Goal: Task Accomplishment & Management: Complete application form

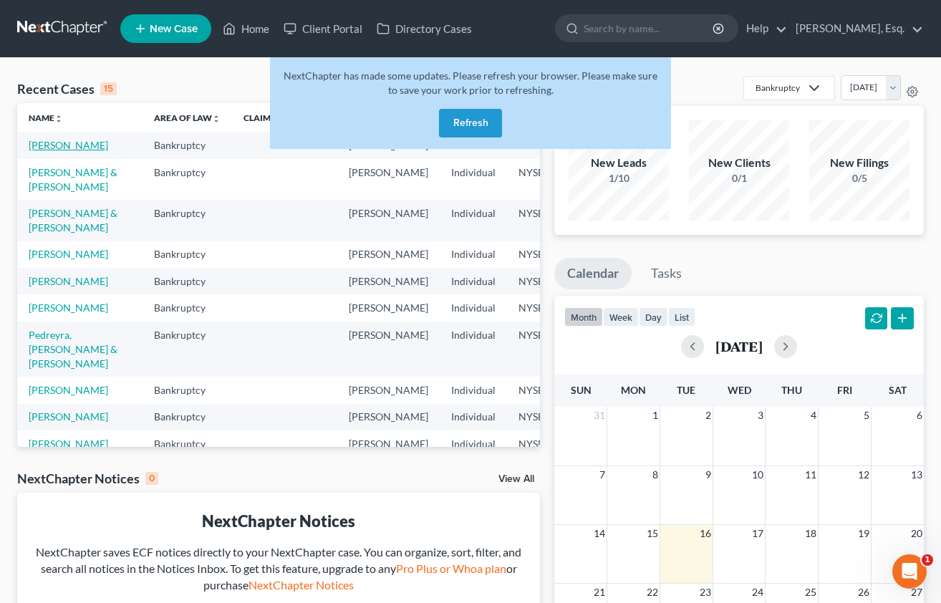
click at [52, 146] on link "[PERSON_NAME]" at bounding box center [69, 145] width 80 height 12
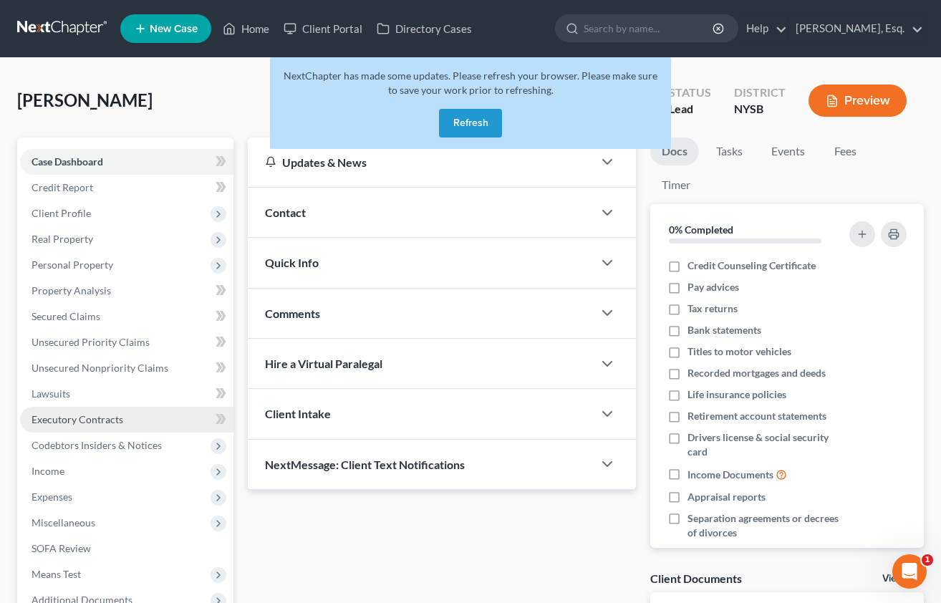
scroll to position [157, 0]
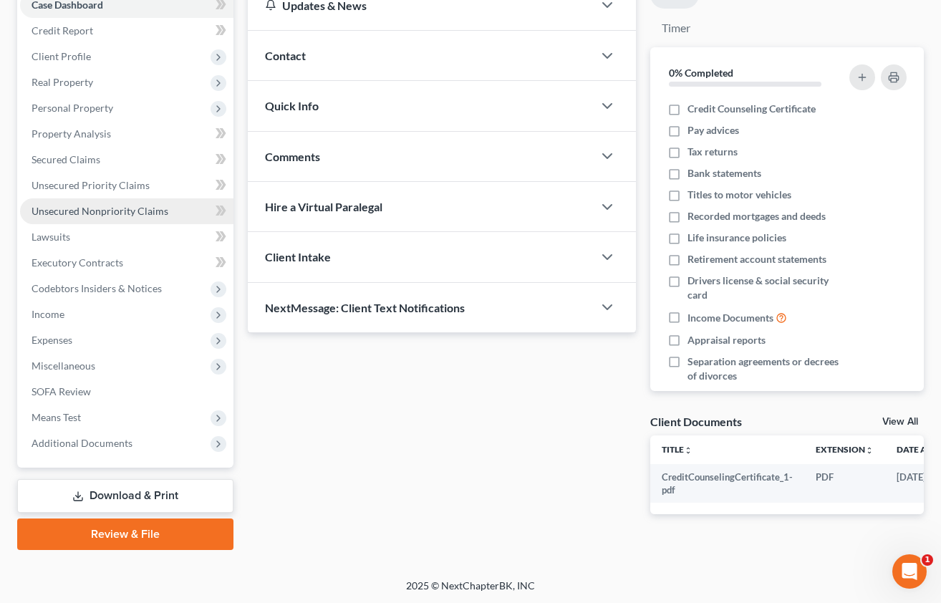
click at [78, 213] on span "Unsecured Nonpriority Claims" at bounding box center [100, 211] width 137 height 12
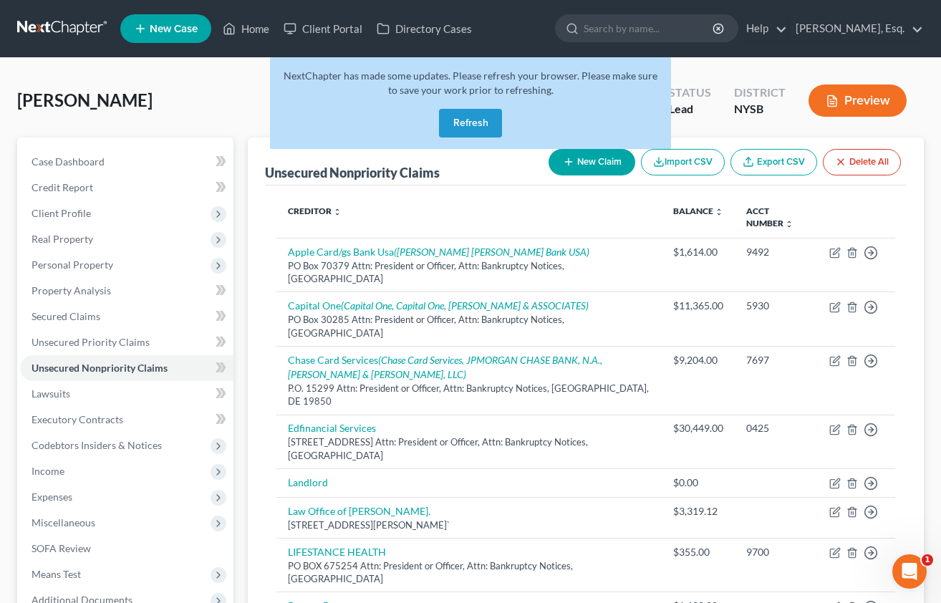
click at [484, 116] on button "Refresh" at bounding box center [470, 123] width 63 height 29
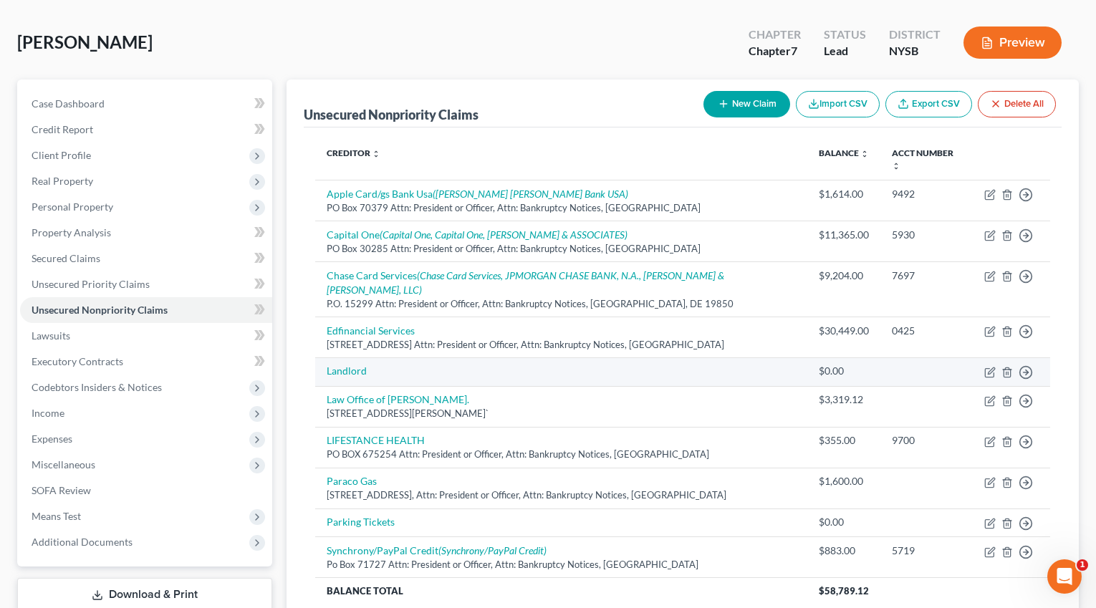
scroll to position [74, 0]
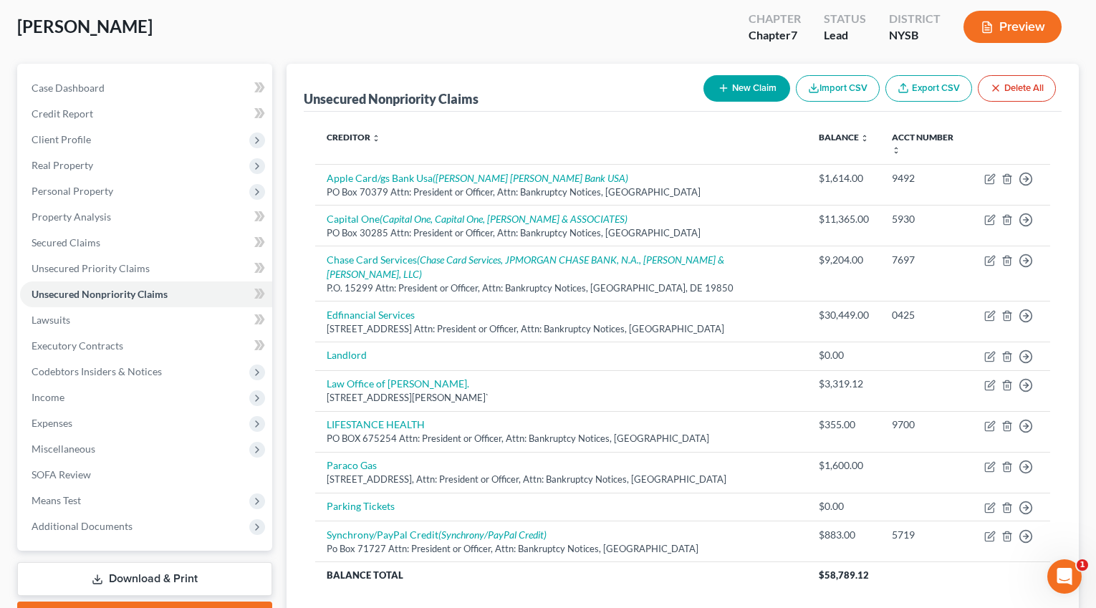
click at [732, 90] on button "New Claim" at bounding box center [746, 88] width 87 height 27
select select "0"
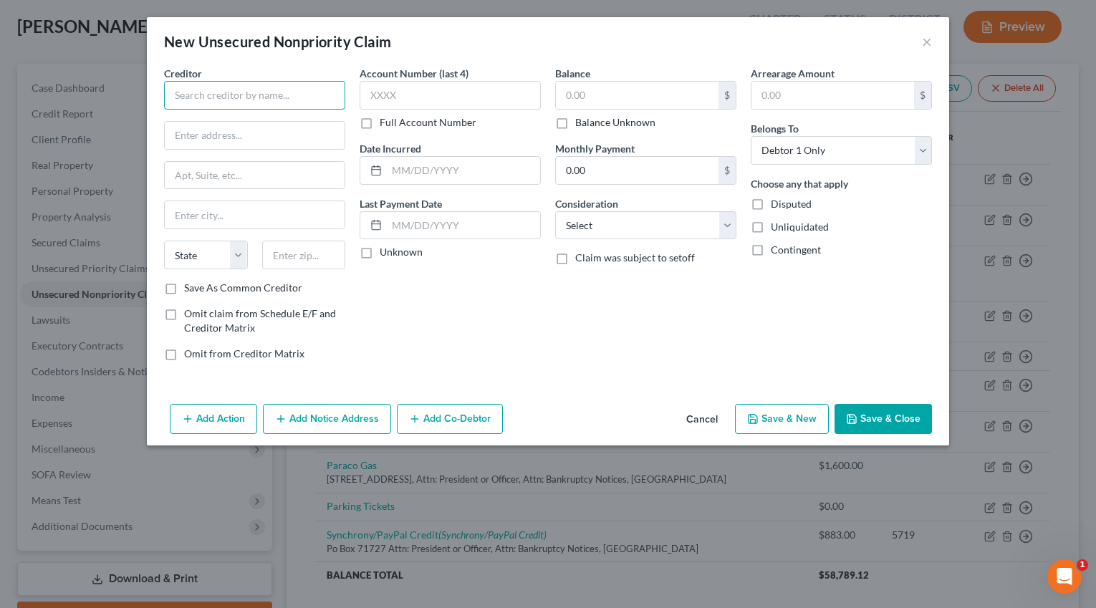
click at [233, 101] on input "text" at bounding box center [254, 95] width 181 height 29
click at [292, 85] on input "Westchester Health" at bounding box center [254, 95] width 181 height 29
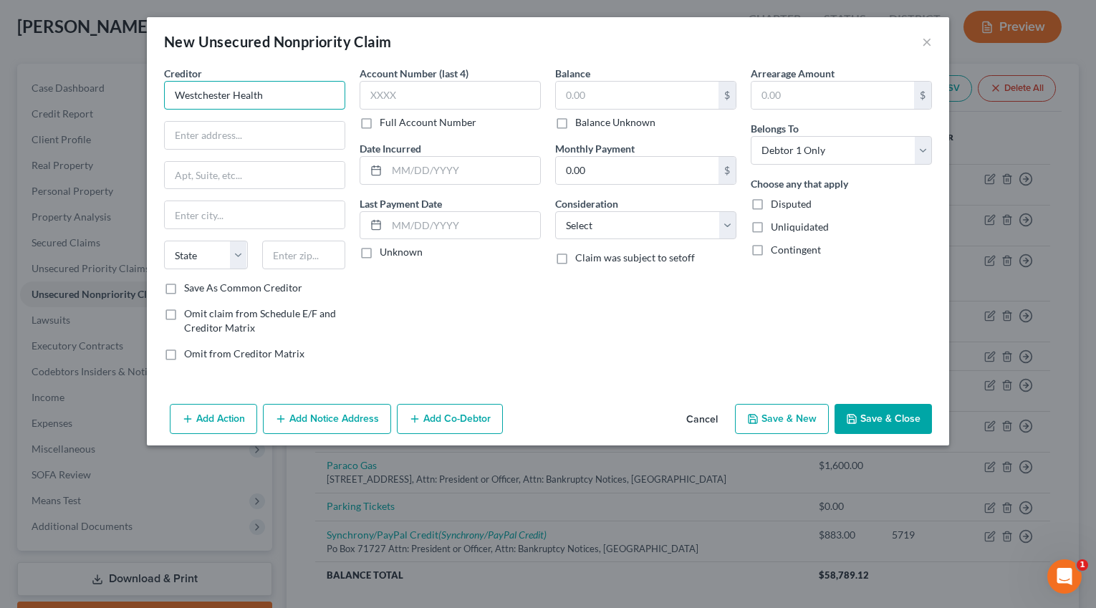
paste input "ESTCHESTER HEALTH MEDICAL"
type input "WESTCHESTER HEALTH MEDICAL"
click at [269, 131] on input "text" at bounding box center [255, 135] width 180 height 27
paste input "P O BOX 95000-8717"
type input "P O BOX 95000-8717"
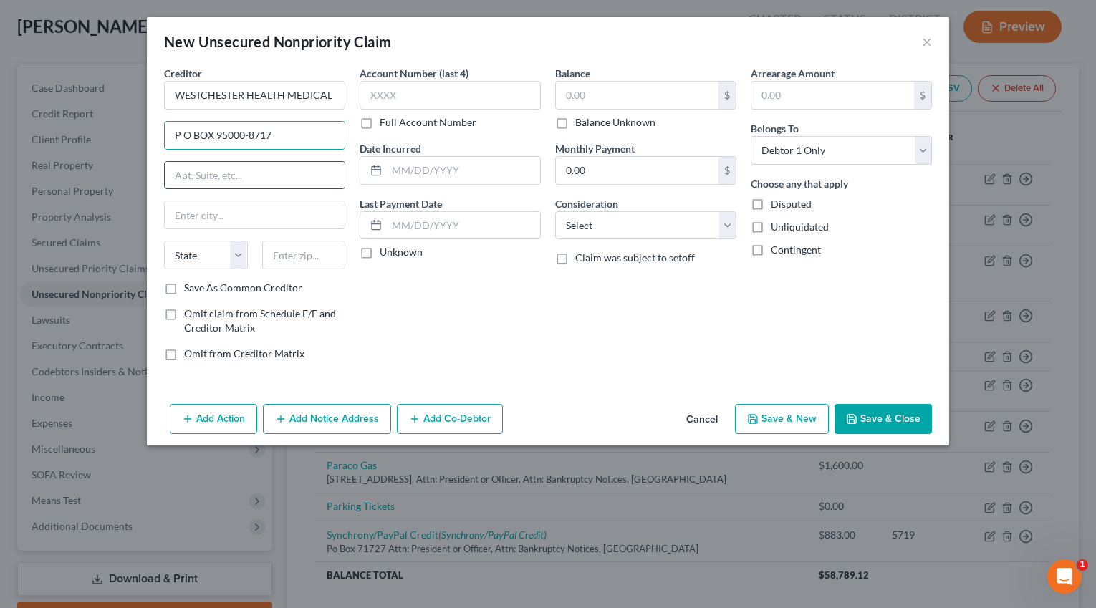
click at [193, 166] on input "text" at bounding box center [255, 175] width 180 height 27
type input "Attn: President or Officer, Attn: Bankruptcy Notices"
click at [322, 256] on input "text" at bounding box center [304, 255] width 84 height 29
paste input "19195"
type input "19195"
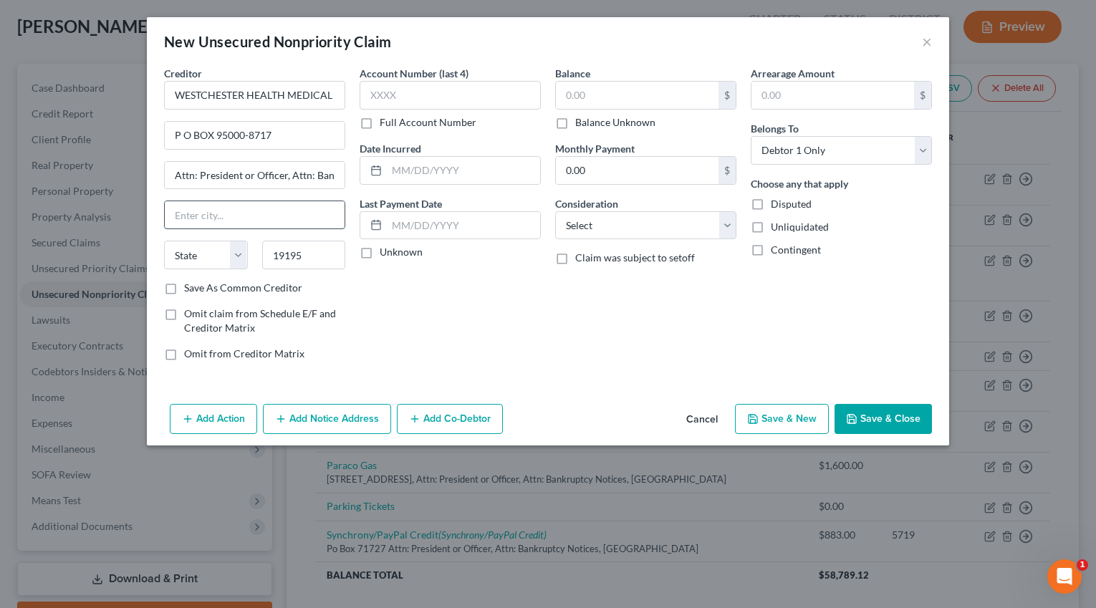
click at [244, 216] on input "text" at bounding box center [255, 214] width 180 height 27
type input "Philadelphia"
select select "39"
click at [310, 422] on button "Add Notice Address" at bounding box center [327, 419] width 128 height 30
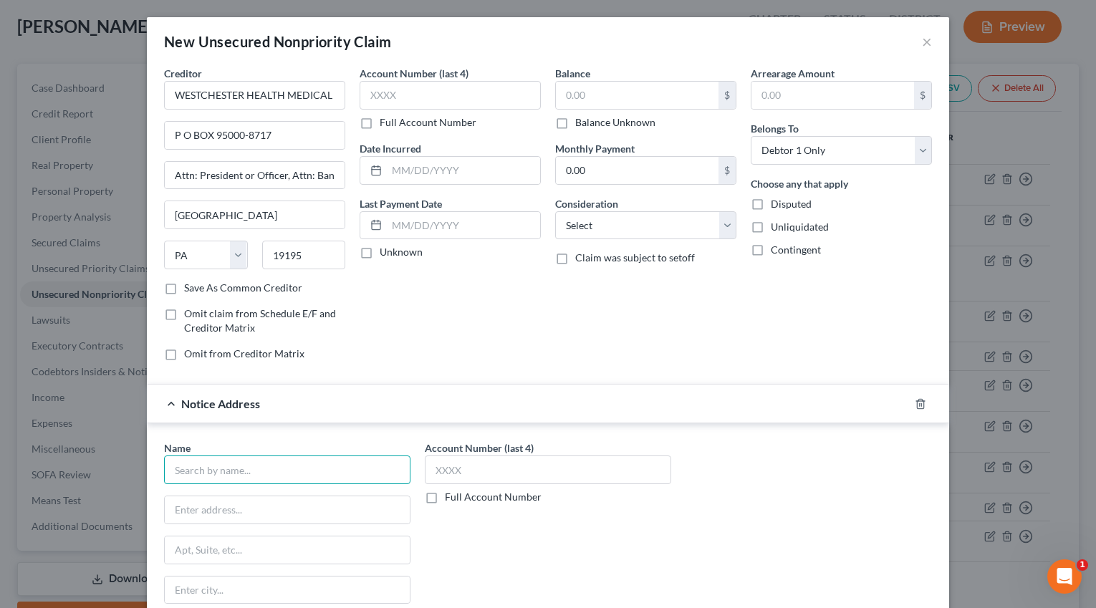
click at [236, 463] on input "text" at bounding box center [287, 470] width 246 height 29
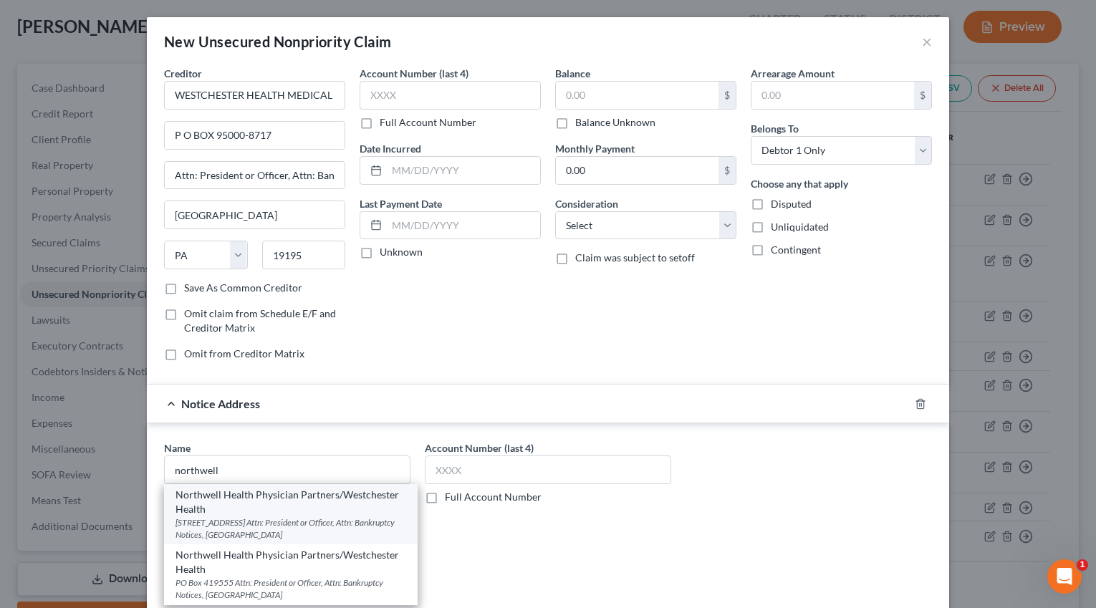
click at [255, 516] on div "190 Goldens Bridge Road Attn: President or Officer, Attn: Bankruptcy Notices, K…" at bounding box center [290, 528] width 231 height 24
type input "Northwell Health Physician Partners/Westchester Health"
type input "190 Goldens Bridge Road"
type input "Attn: President or Officer, Attn: Bankruptcy Notices"
type input "Katonah"
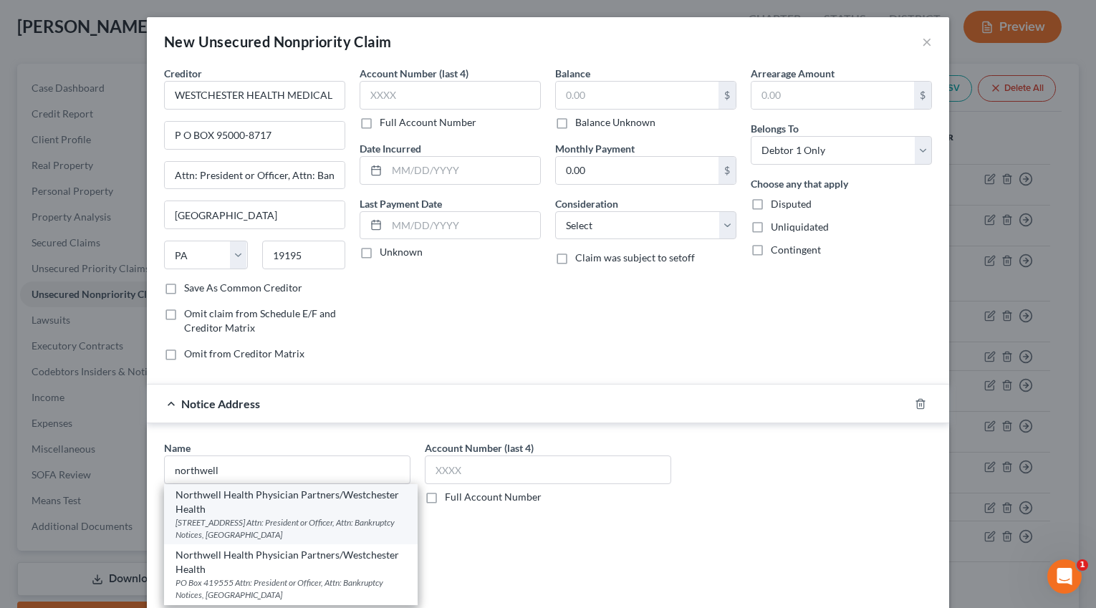
select select "35"
type input "10536"
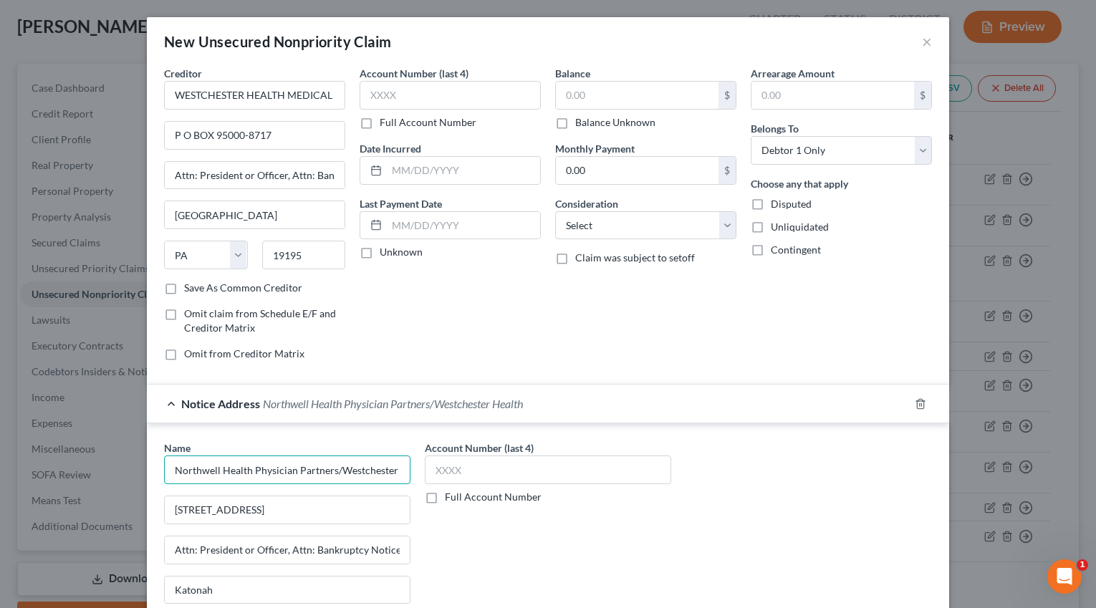
scroll to position [0, 27]
drag, startPoint x: 340, startPoint y: 472, endPoint x: 422, endPoint y: 480, distance: 82.0
click at [422, 480] on div "Name * Northwell Health Physician Partners/Westchester Health 190 Goldens Bridg…" at bounding box center [548, 561] width 782 height 241
click at [331, 507] on input "190 Goldens Bridge Road" at bounding box center [287, 509] width 245 height 27
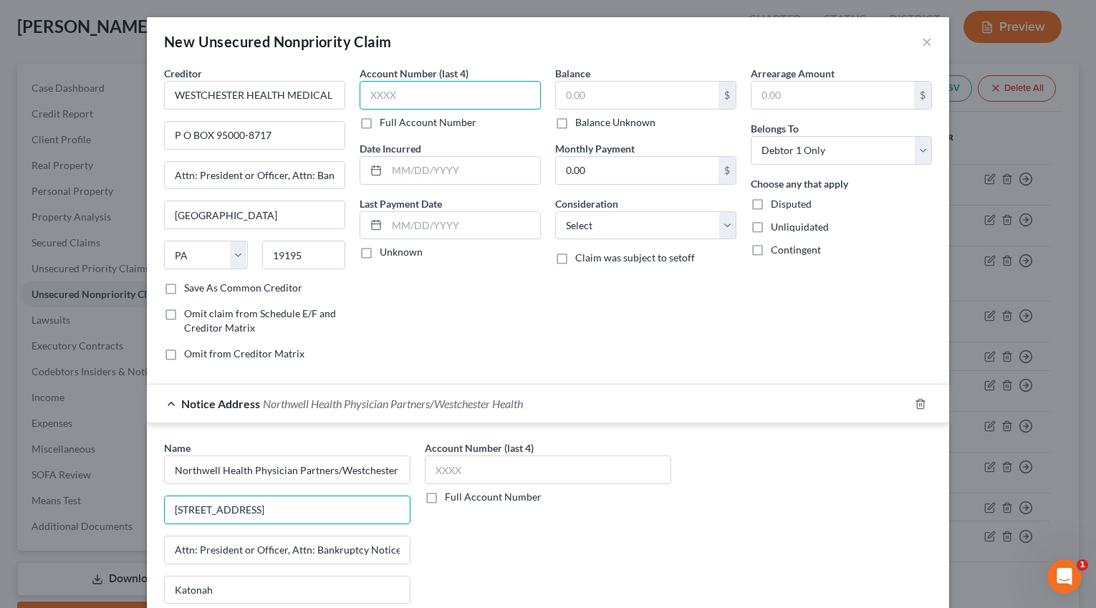
click at [429, 82] on input "text" at bounding box center [450, 95] width 181 height 29
paste input "4250"
type input "4250"
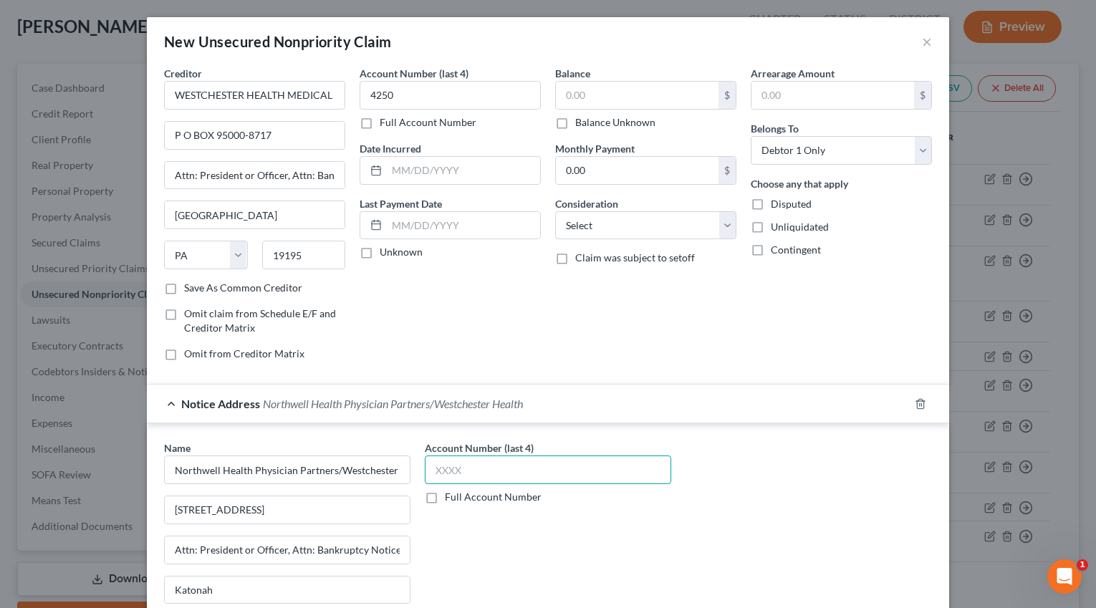
click at [455, 475] on input "text" at bounding box center [548, 470] width 246 height 29
paste input "4250"
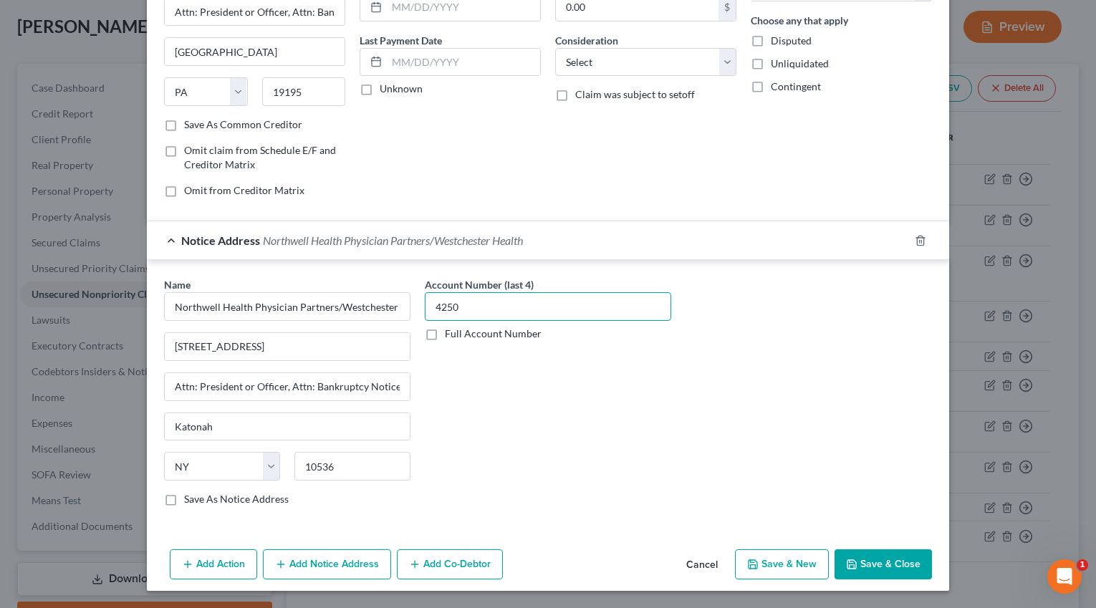
type input "4250"
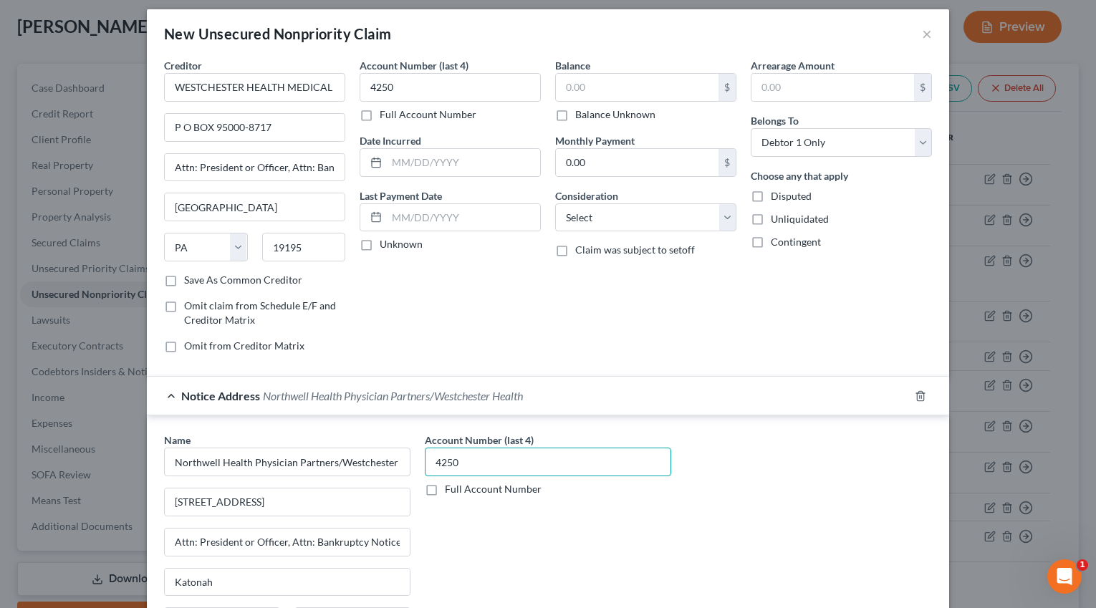
scroll to position [0, 0]
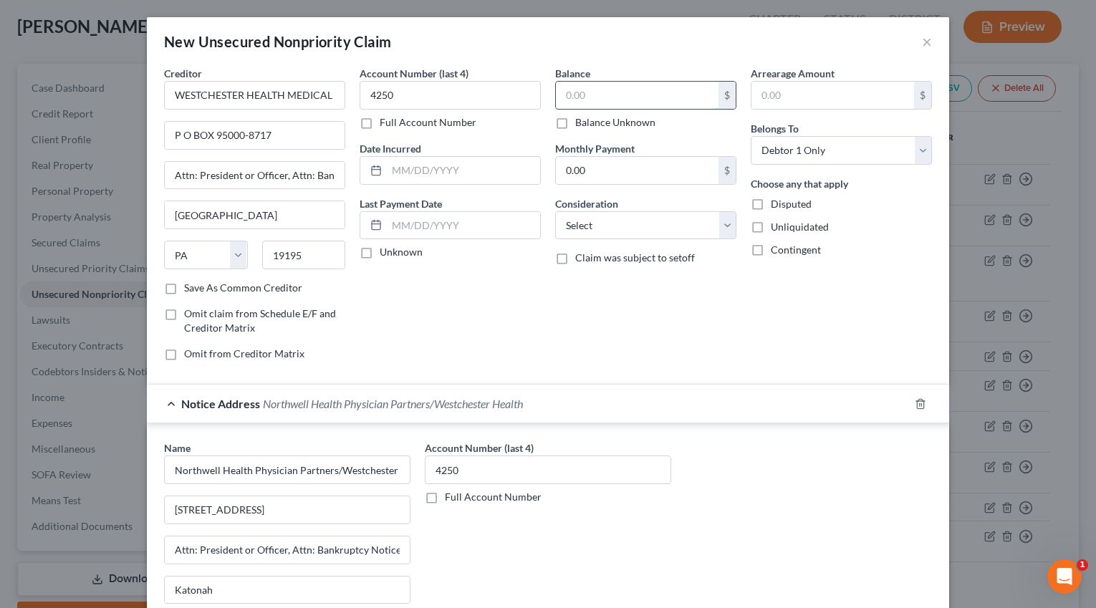
click at [586, 87] on input "text" at bounding box center [637, 95] width 163 height 27
paste input "$702"
click at [570, 97] on input "$702" at bounding box center [637, 95] width 163 height 27
type input "702"
click at [617, 228] on select "Select Cable / Satellite Services Collection Agency Credit Card Debt Debt Couns…" at bounding box center [645, 225] width 181 height 29
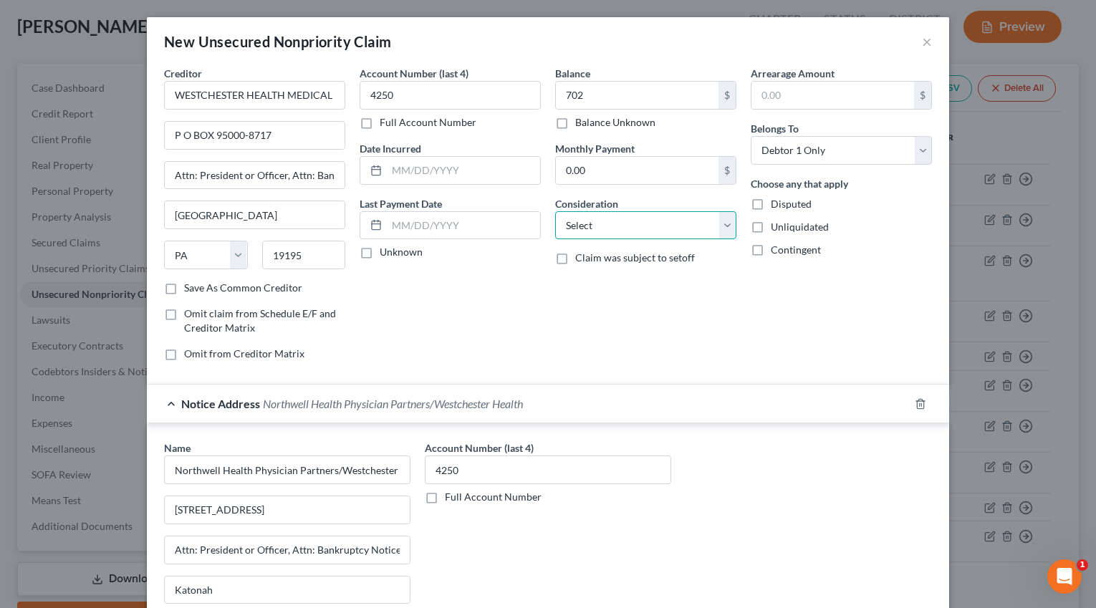
select select "9"
click at [555, 211] on select "Select Cable / Satellite Services Collection Agency Credit Card Debt Debt Couns…" at bounding box center [645, 225] width 181 height 29
click at [771, 201] on label "Disputed" at bounding box center [791, 204] width 41 height 14
click at [776, 201] on input "Disputed" at bounding box center [780, 201] width 9 height 9
checkbox input "true"
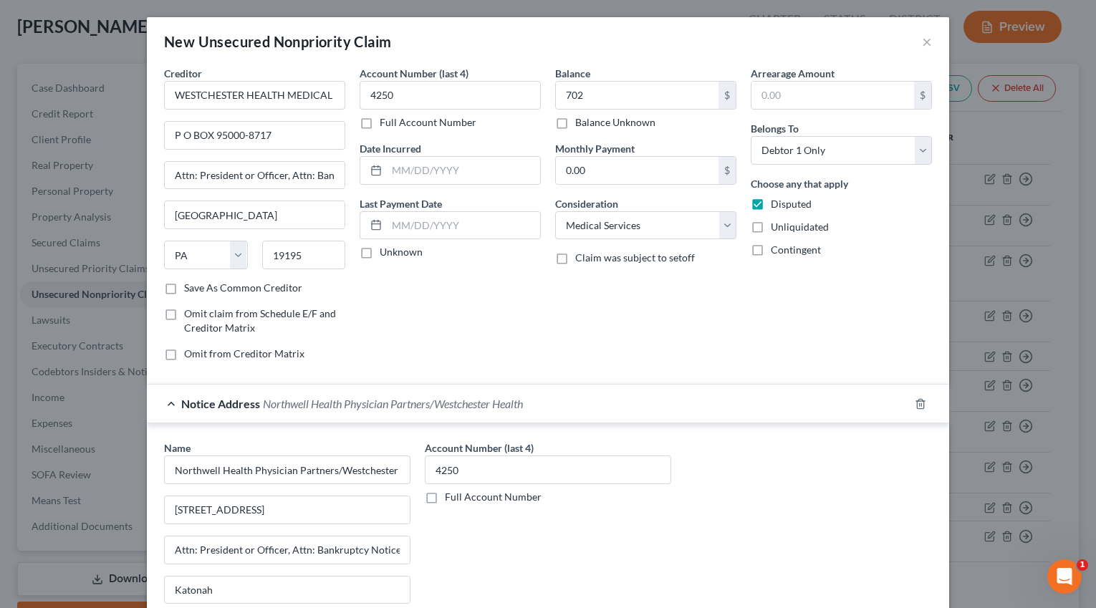
scroll to position [163, 0]
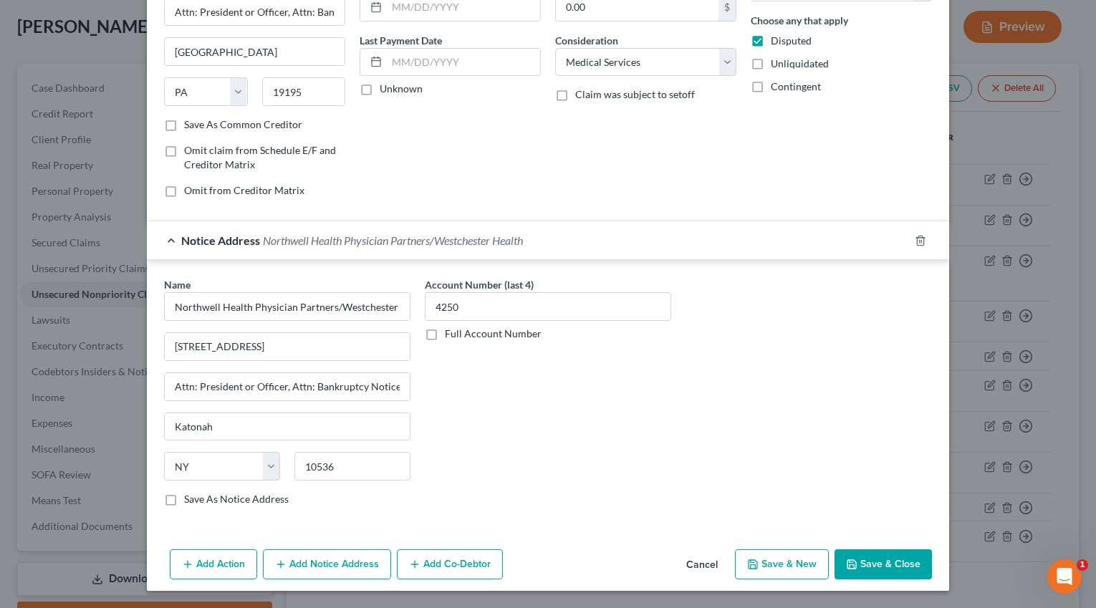
click at [862, 561] on button "Save & Close" at bounding box center [882, 564] width 97 height 30
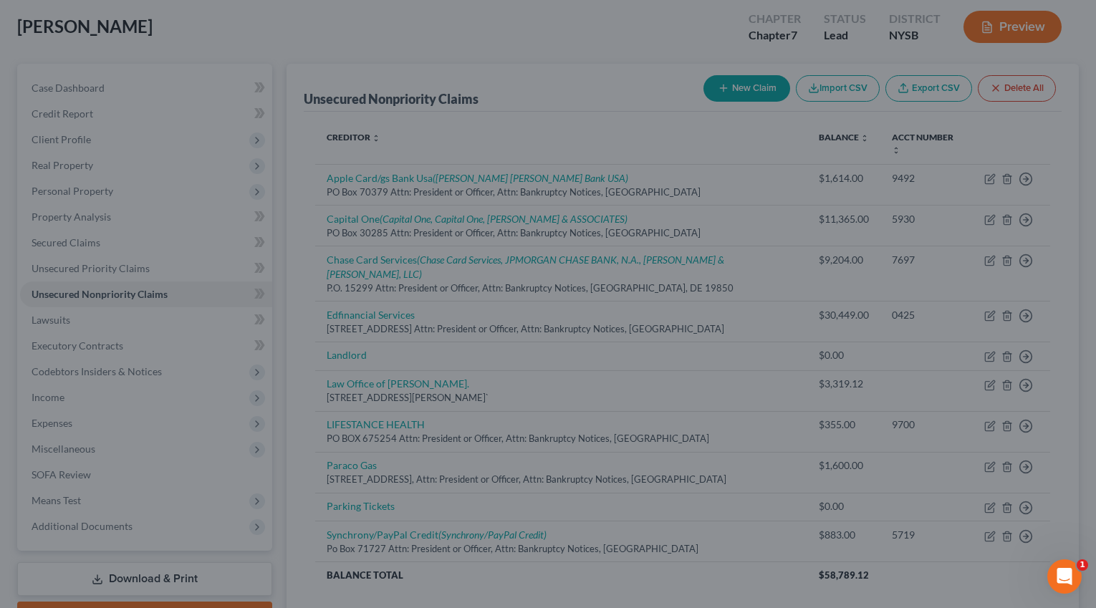
type input "702.00"
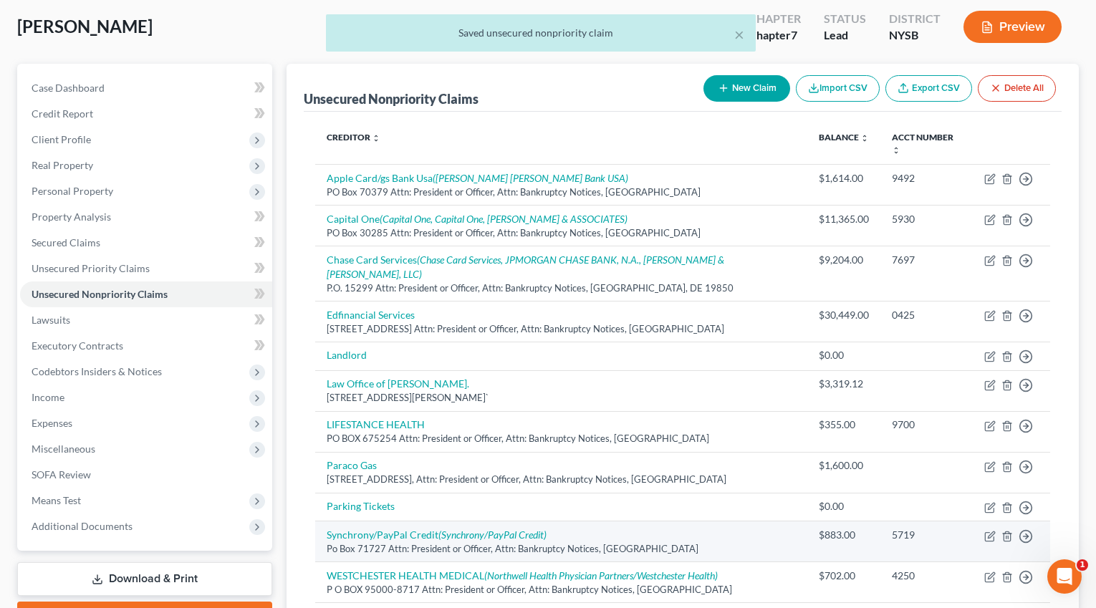
scroll to position [197, 0]
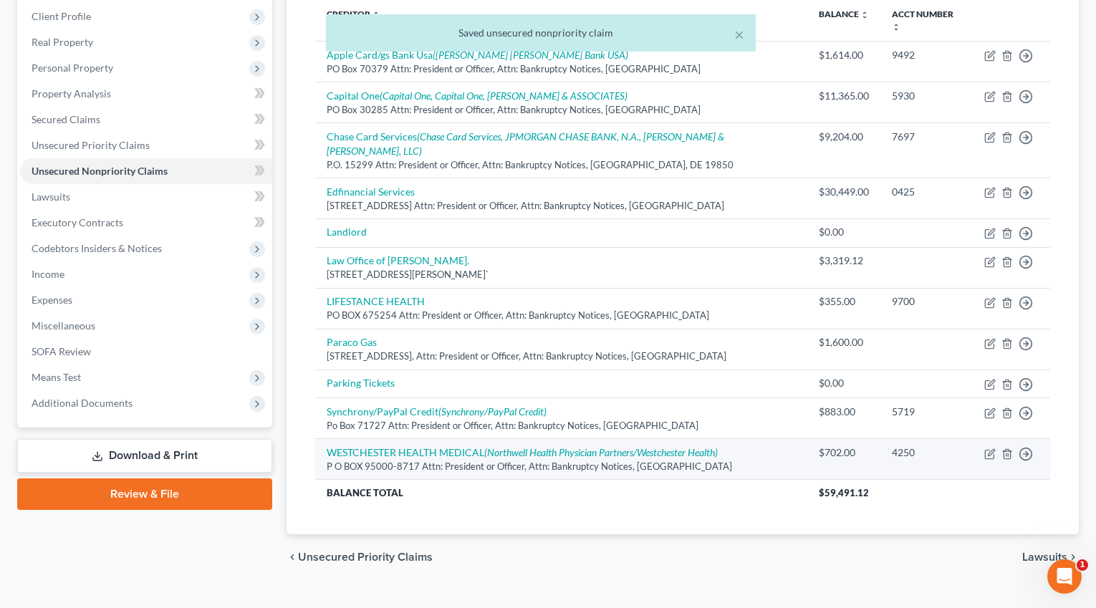
click at [465, 460] on div "P O BOX 95000-8717 Attn: President or Officer, Attn: Bankruptcy Notices, Philad…" at bounding box center [562, 467] width 470 height 14
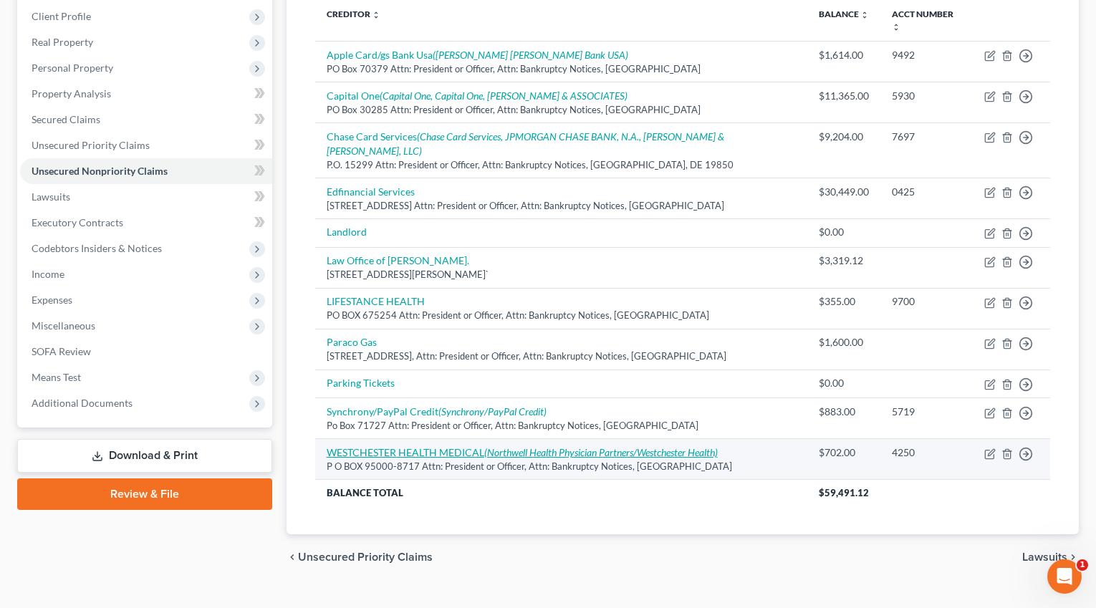
click at [393, 446] on link "WESTCHESTER HEALTH MEDICAL (Northwell Health Physician Partners/Westchester Hea…" at bounding box center [522, 452] width 391 height 12
select select "39"
select select "9"
select select "0"
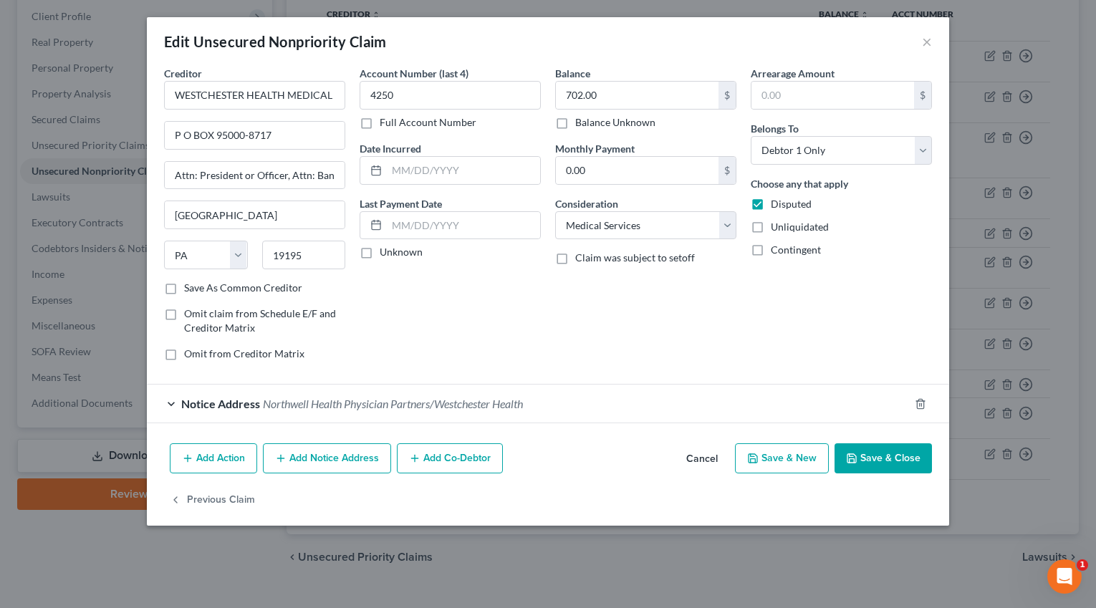
click at [184, 287] on label "Save As Common Creditor" at bounding box center [243, 288] width 118 height 14
click at [190, 287] on input "Save As Common Creditor" at bounding box center [194, 285] width 9 height 9
click at [872, 457] on button "Save & Close" at bounding box center [882, 458] width 97 height 30
checkbox input "false"
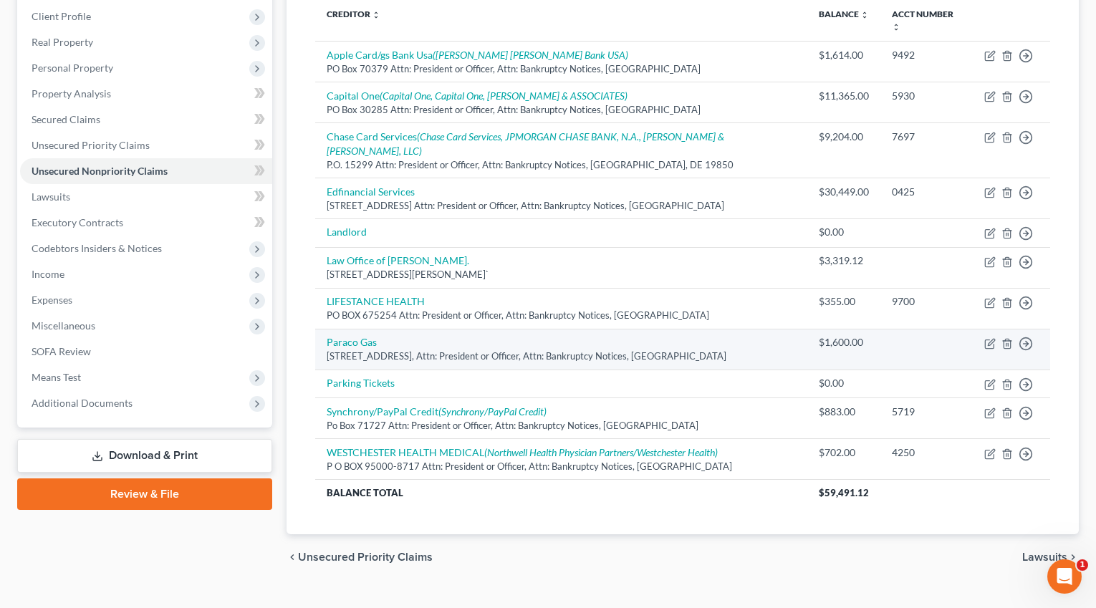
scroll to position [0, 0]
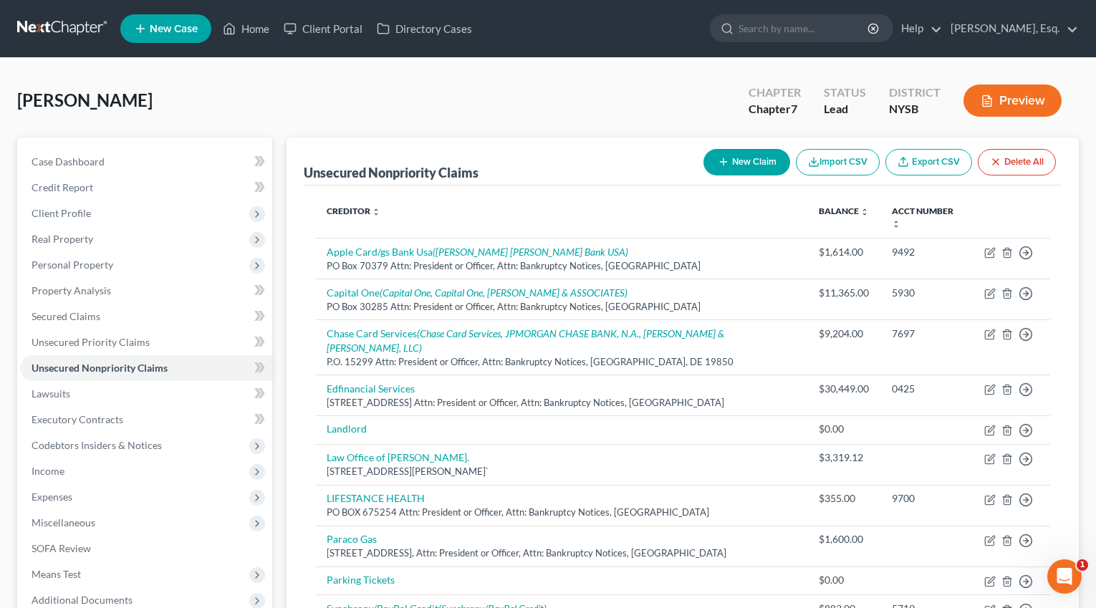
click at [741, 162] on button "New Claim" at bounding box center [746, 162] width 87 height 27
select select "0"
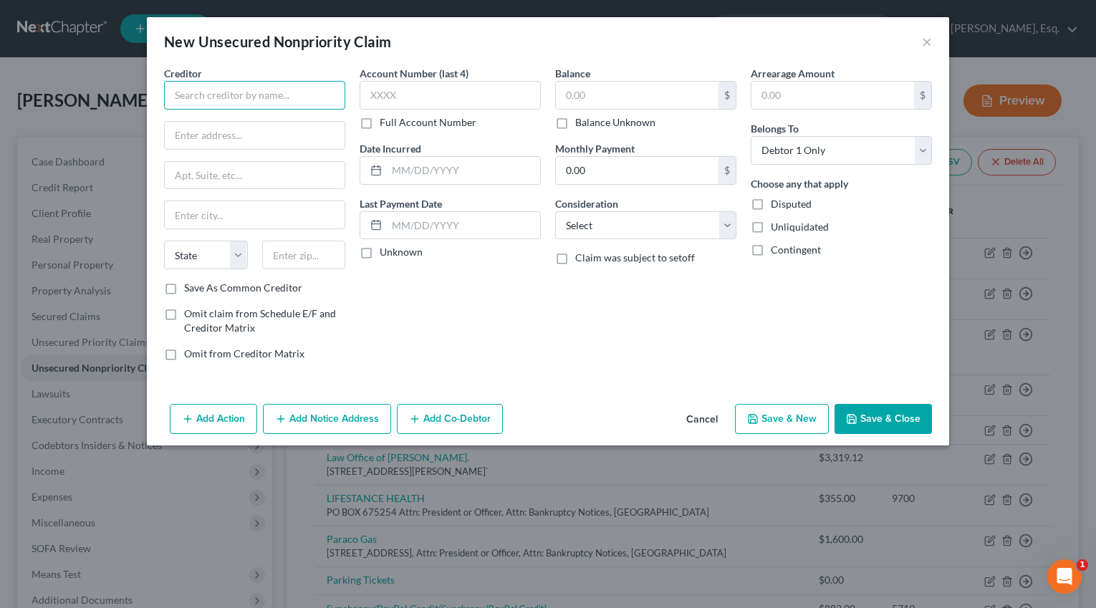
click at [232, 91] on input "text" at bounding box center [254, 95] width 181 height 29
paste input "NY-Presbyterian Hudson Valley"
type input "Envision Physician Services/NY-Presbyterian Hudson Valley"
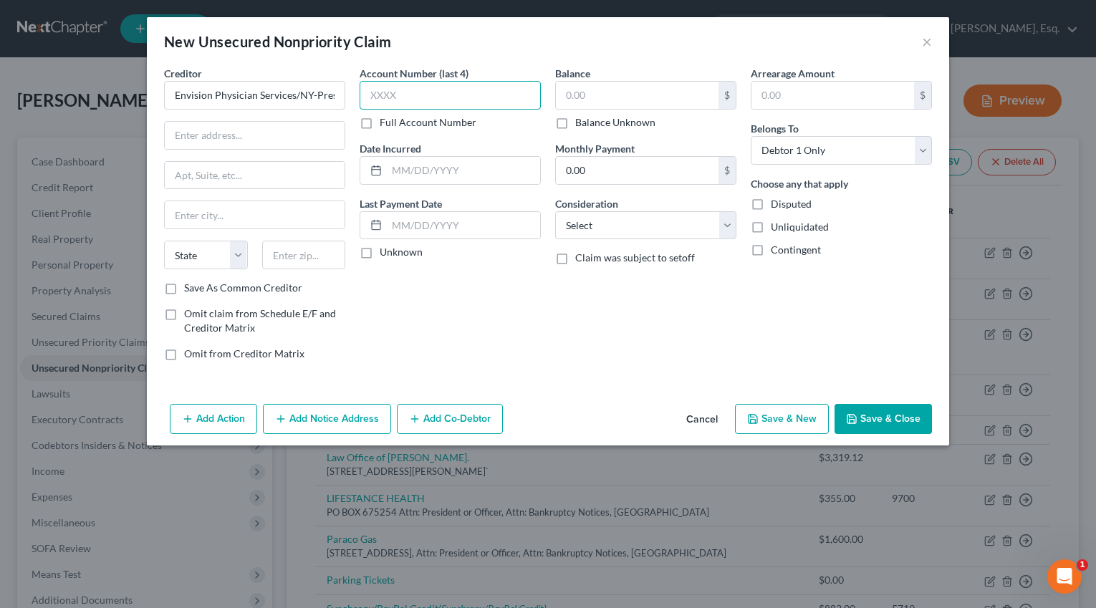
click at [408, 105] on input "text" at bounding box center [450, 95] width 181 height 29
paste input "5973"
type input "5973"
paste input "$64"
click at [582, 94] on input "$64" at bounding box center [637, 95] width 163 height 27
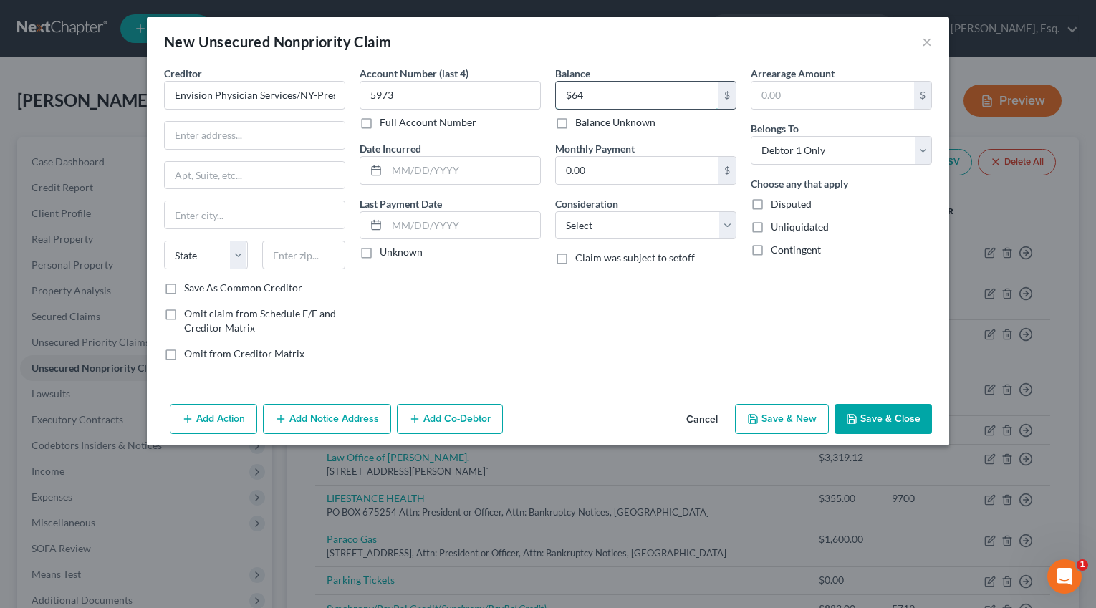
click at [571, 95] on input "$64" at bounding box center [637, 95] width 163 height 27
type input "64"
click at [620, 191] on div "Balance 64.00 $ Balance Unknown Balance Undetermined 64 $ Balance Unknown Month…" at bounding box center [646, 219] width 196 height 307
click at [616, 222] on select "Select Cable / Satellite Services Collection Agency Credit Card Debt Debt Couns…" at bounding box center [645, 225] width 181 height 29
select select "9"
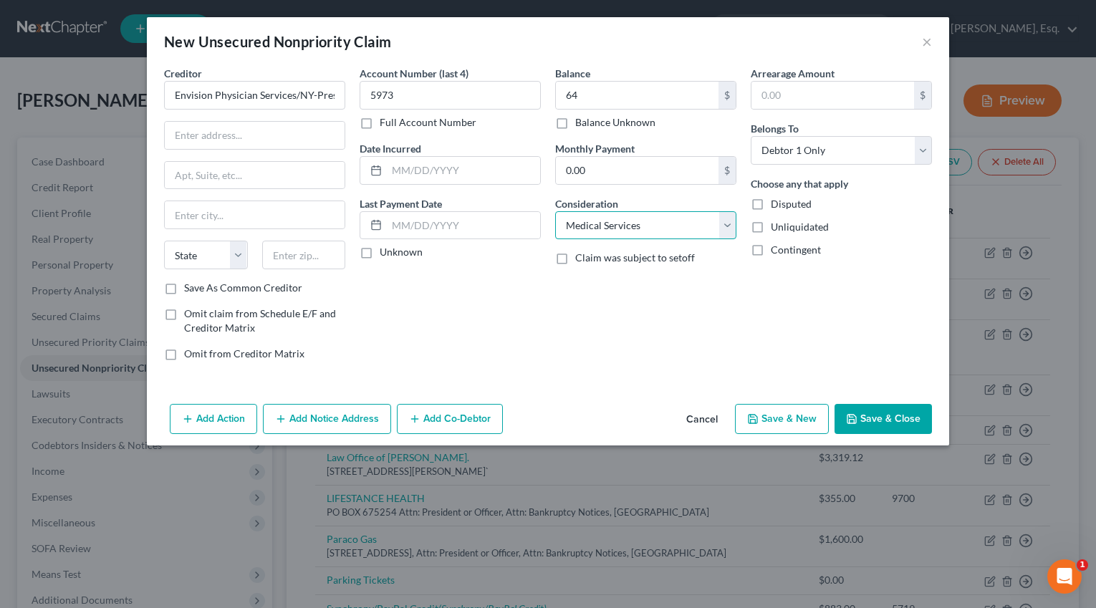
click at [555, 211] on select "Select Cable / Satellite Services Collection Agency Credit Card Debt Debt Couns…" at bounding box center [645, 225] width 181 height 29
click at [254, 134] on input "text" at bounding box center [255, 135] width 180 height 27
paste input "P O BOX 80248"
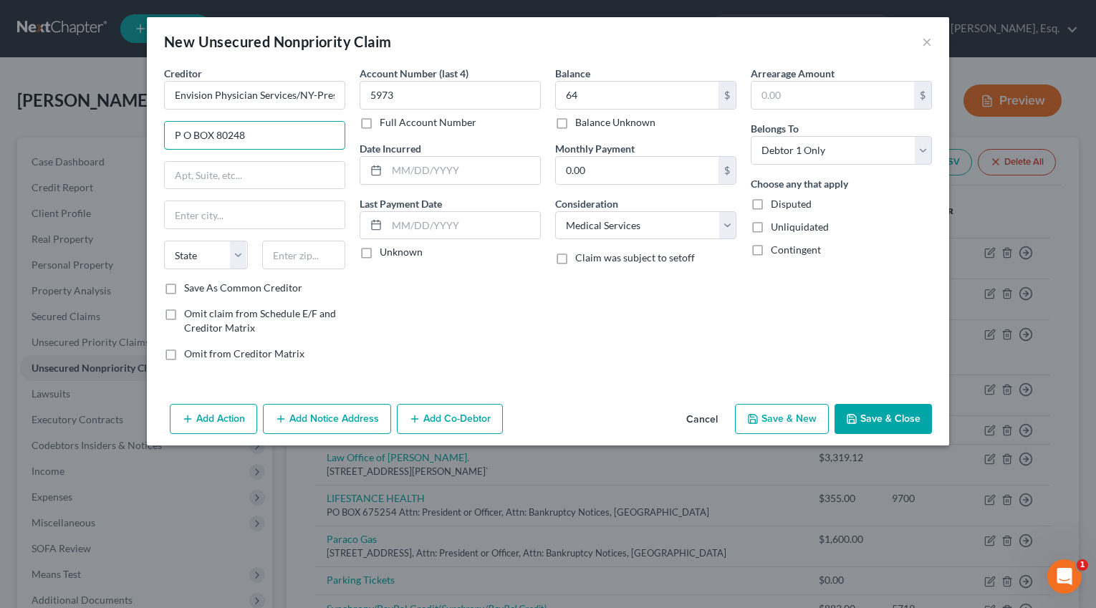
type input "P O BOX 80248"
click at [282, 168] on input "text" at bounding box center [255, 175] width 180 height 27
type input "Attn: President or Officer, Attn: Bankruptcy Notices"
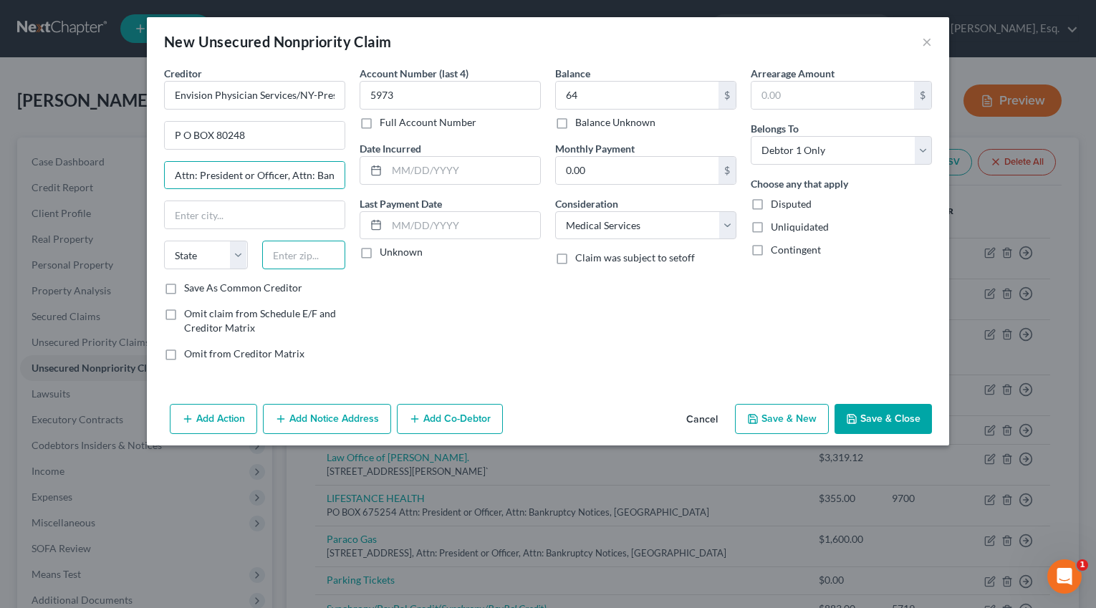
click at [300, 255] on input "text" at bounding box center [304, 255] width 84 height 29
paste input "19101"
type input "19101"
type input "Philadelphia"
select select "39"
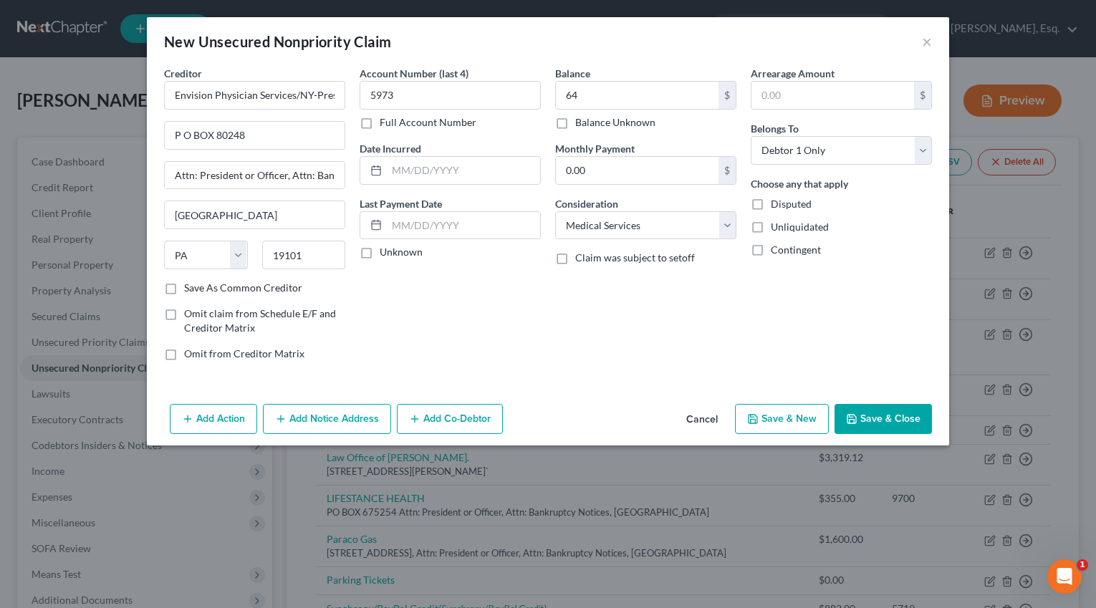
click at [195, 288] on label "Save As Common Creditor" at bounding box center [243, 288] width 118 height 14
click at [195, 288] on input "Save As Common Creditor" at bounding box center [194, 285] width 9 height 9
checkbox input "true"
click at [342, 414] on button "Add Notice Address" at bounding box center [327, 419] width 128 height 30
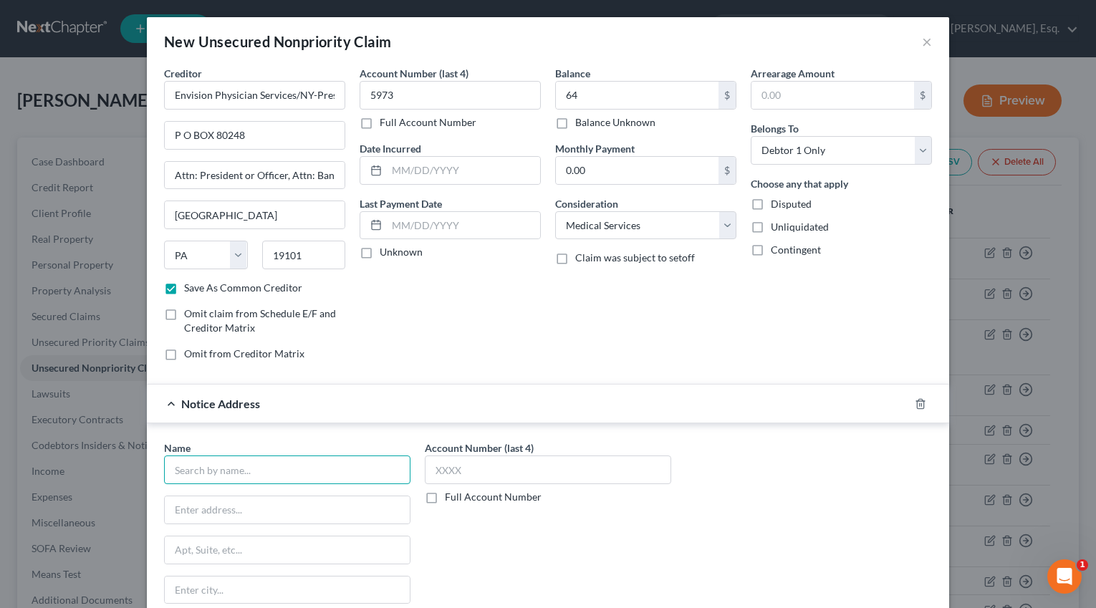
click at [255, 460] on input "text" at bounding box center [287, 470] width 246 height 29
paste input "EMERG MEDICAL ASSOC OF NY. PC"
type input "EMERG MEDICAL ASSOC OF NY. PC"
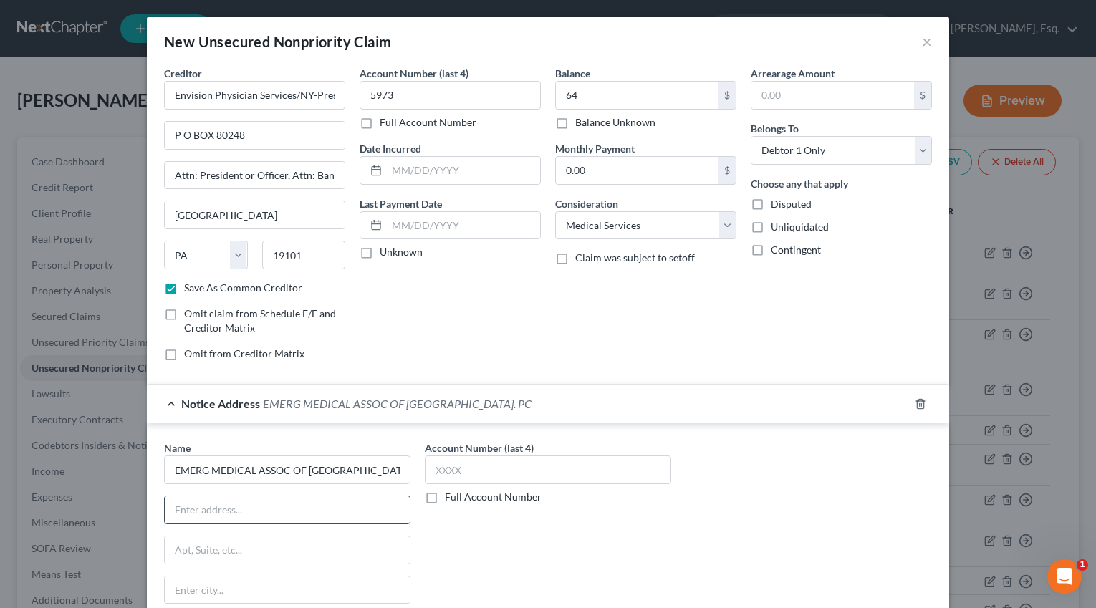
click at [188, 516] on input "text" at bounding box center [287, 509] width 245 height 27
paste input "P O BOX 80248"
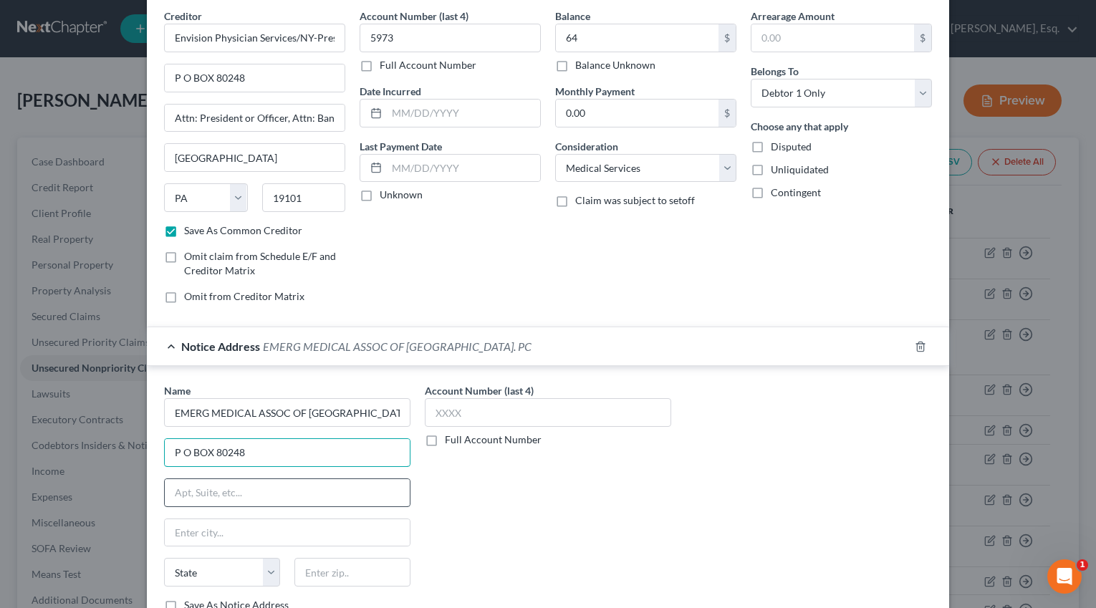
type input "P O BOX 80248"
click at [206, 486] on input "text" at bounding box center [287, 492] width 245 height 27
type input "Attn: President or Officer, Attn: Bankruptcy Notices"
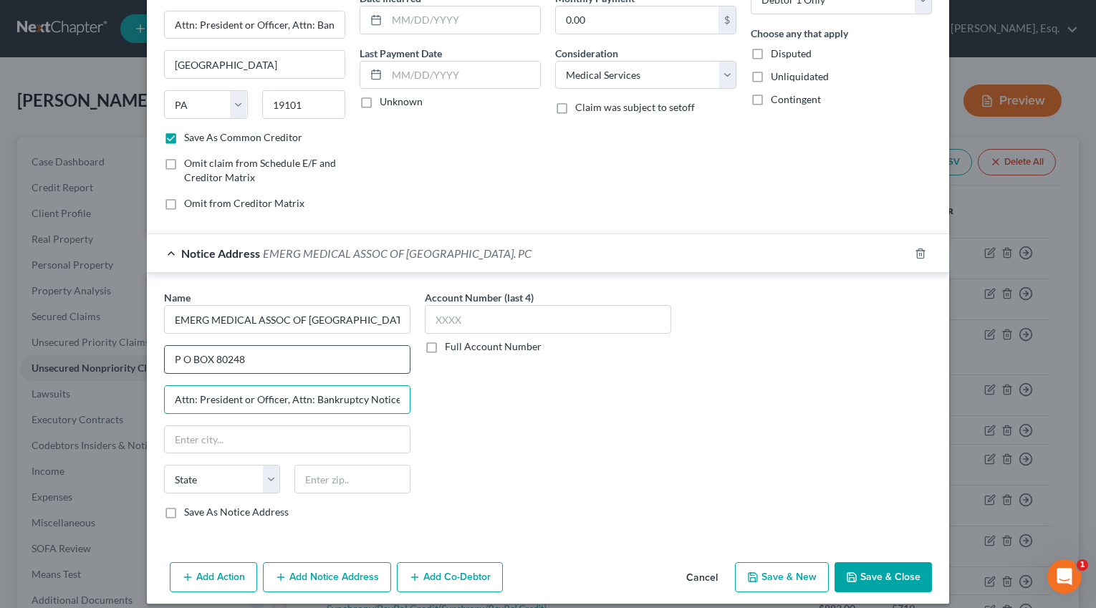
scroll to position [163, 0]
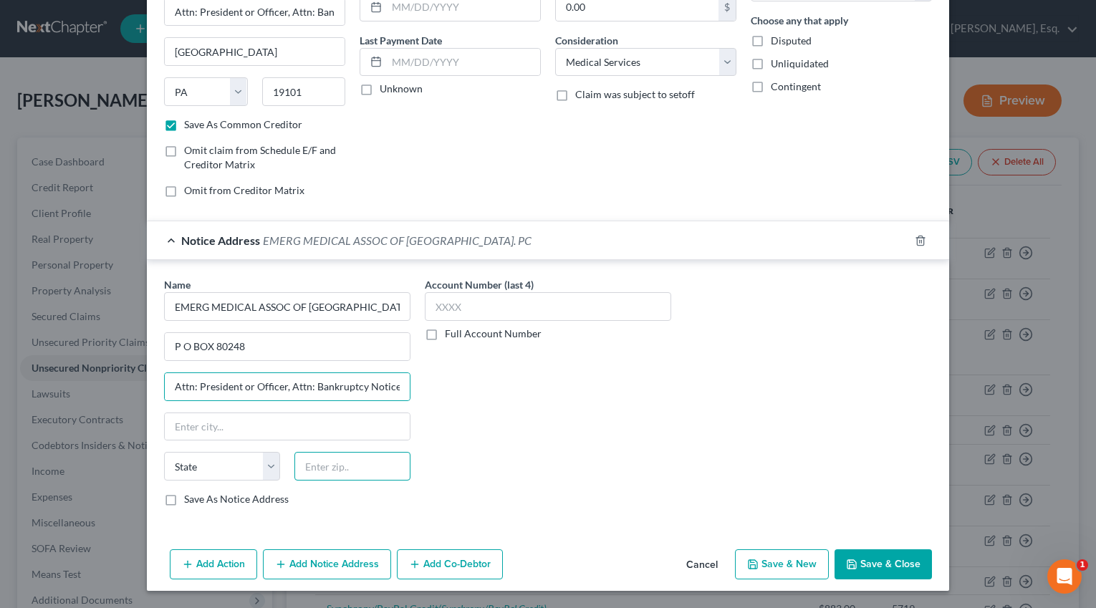
click at [387, 476] on input "text" at bounding box center [352, 466] width 116 height 29
paste input "19101"
type input "19101"
type input "Philadelphia"
select select "39"
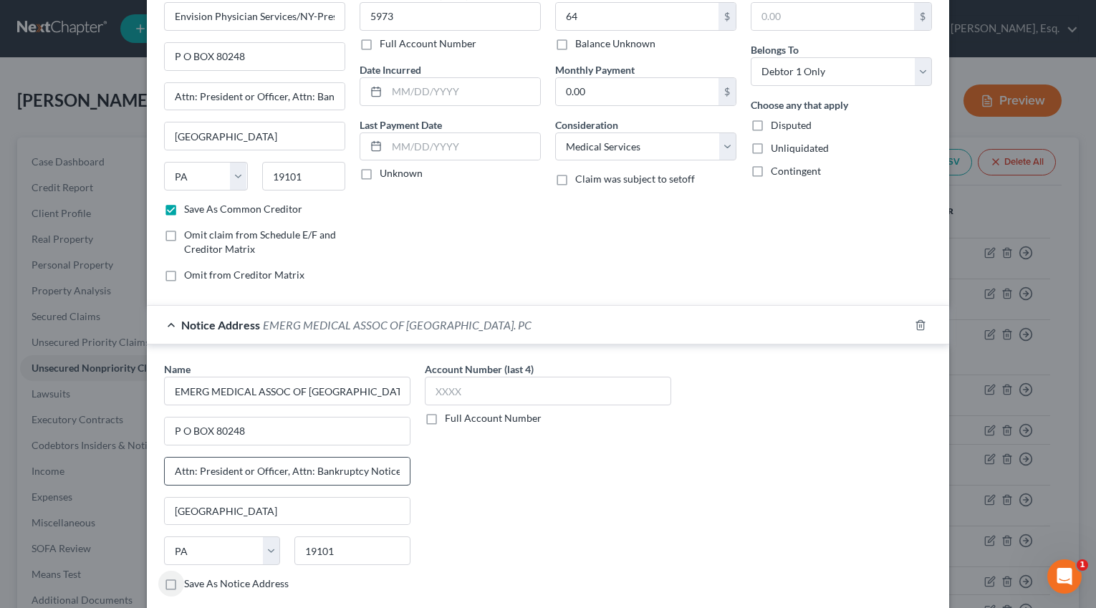
scroll to position [0, 0]
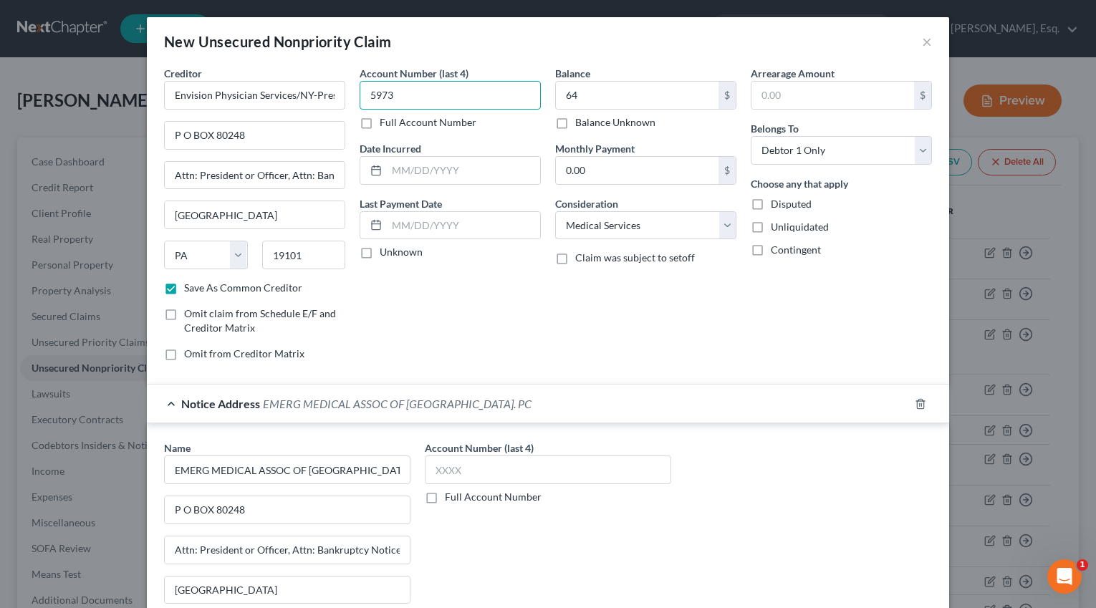
click at [386, 97] on input "5973" at bounding box center [450, 95] width 181 height 29
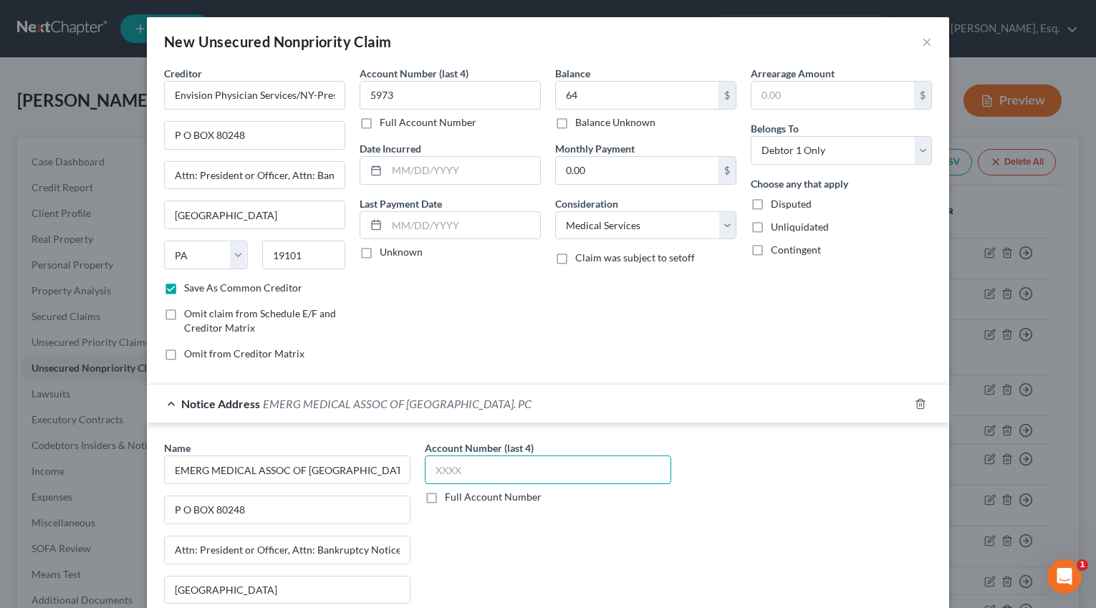
click at [506, 468] on input "text" at bounding box center [548, 470] width 246 height 29
paste input "5973"
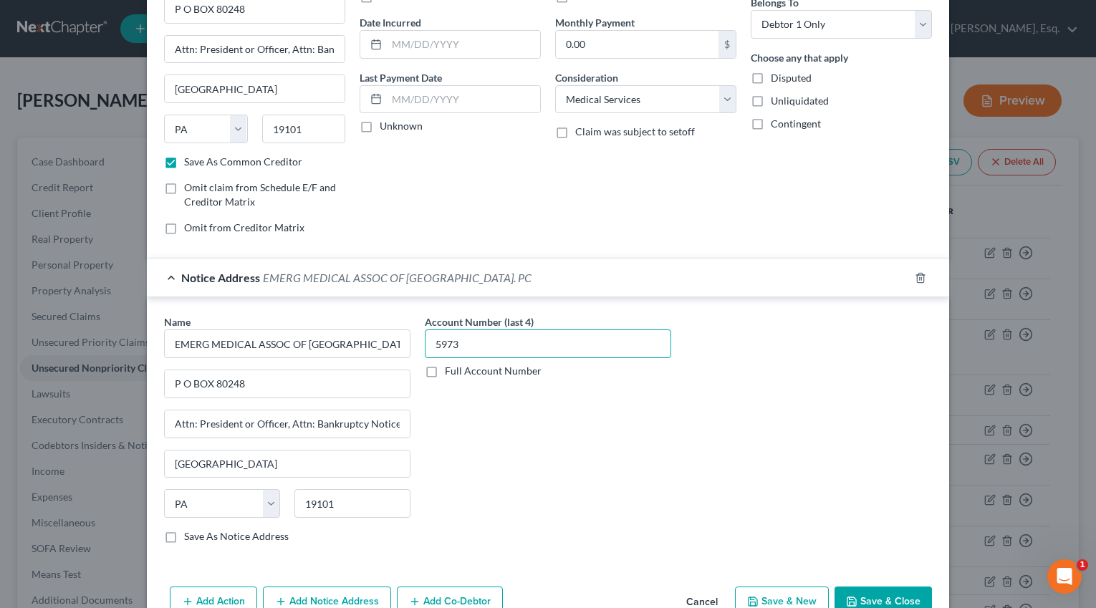
scroll to position [163, 0]
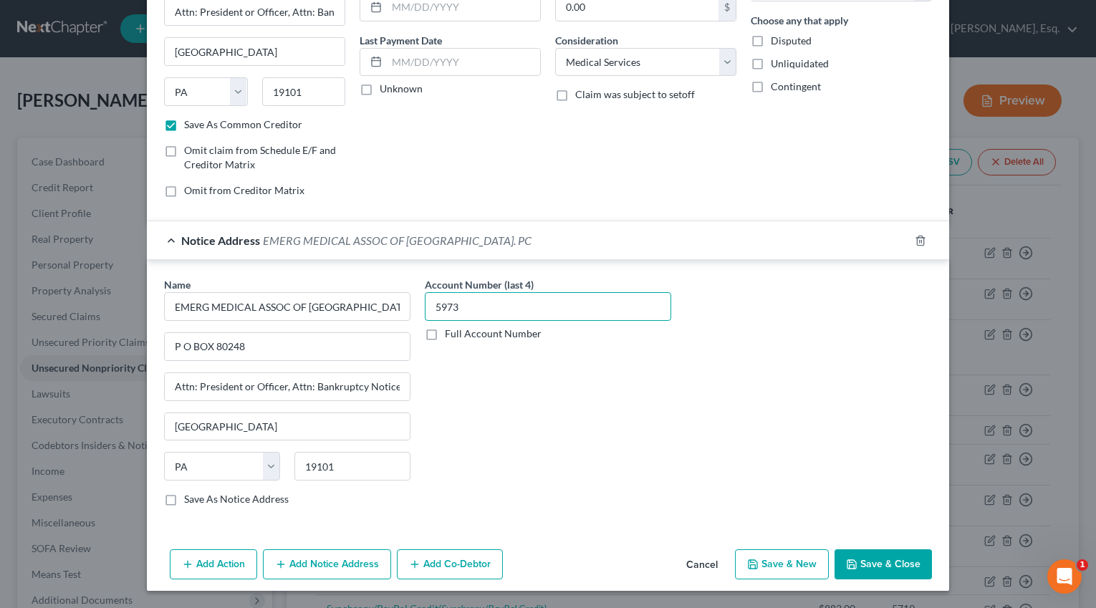
type input "5973"
click at [184, 499] on label "Save As Notice Address" at bounding box center [236, 499] width 105 height 14
click at [190, 499] on input "Save As Notice Address" at bounding box center [194, 496] width 9 height 9
checkbox input "true"
click at [891, 564] on button "Save & Close" at bounding box center [882, 564] width 97 height 30
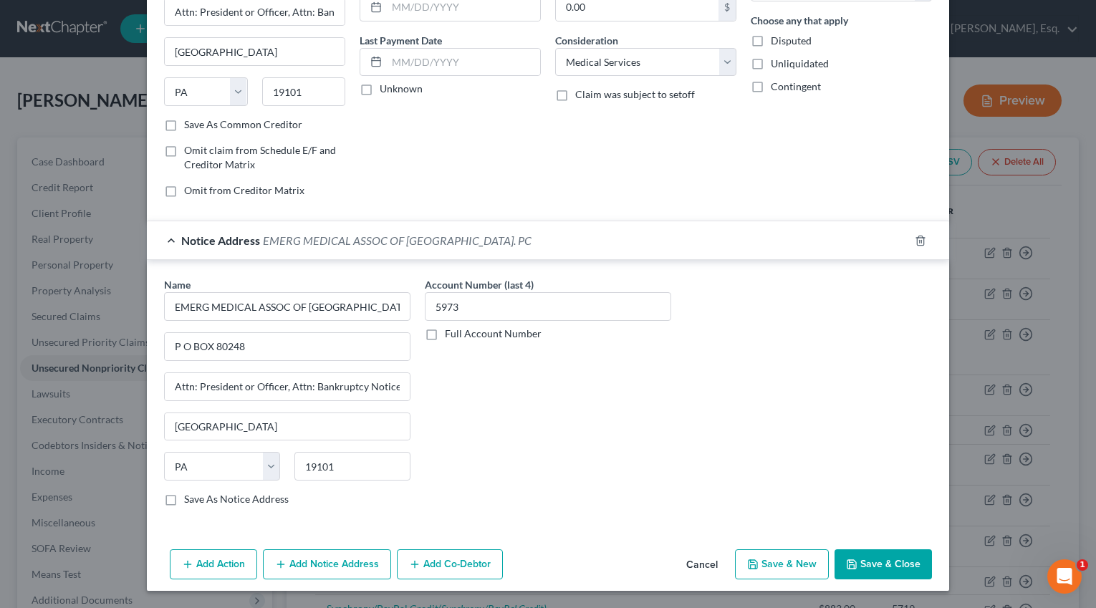
checkbox input "false"
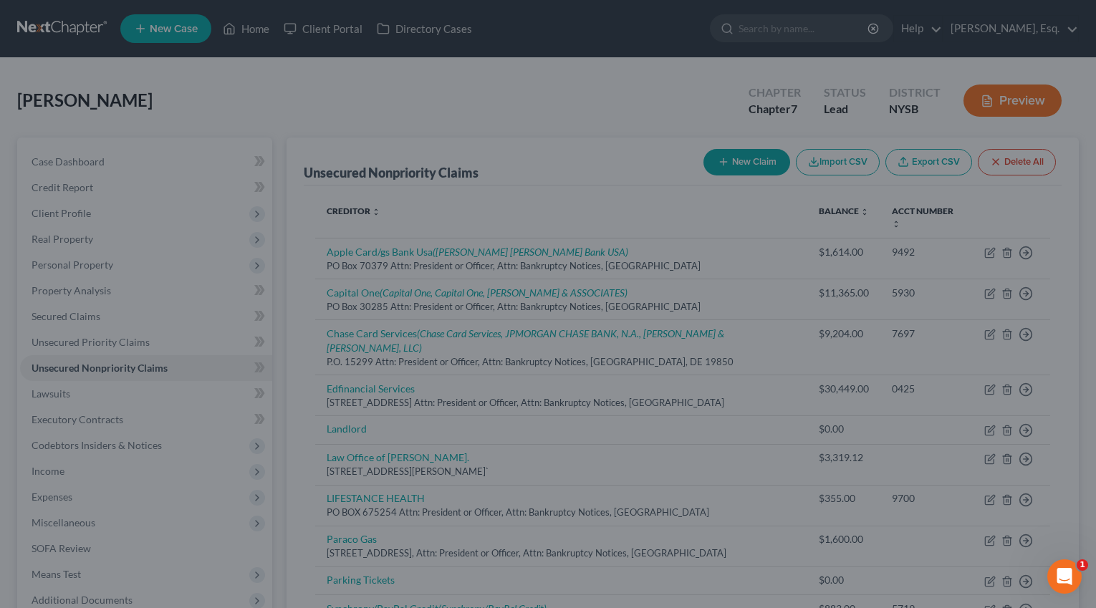
type input "64.00"
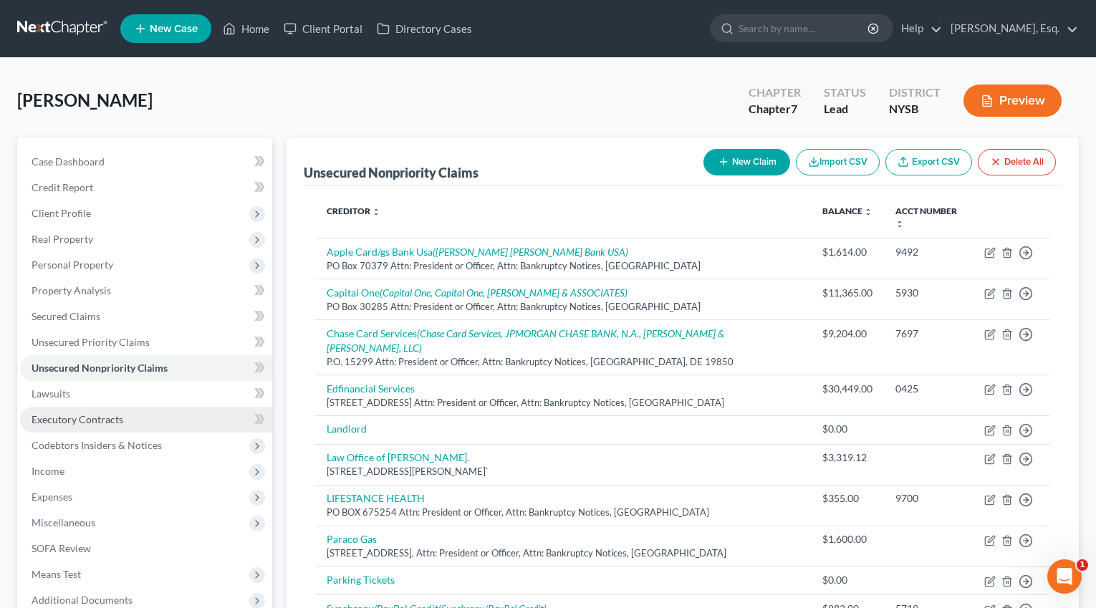
click at [92, 420] on span "Executory Contracts" at bounding box center [78, 419] width 92 height 12
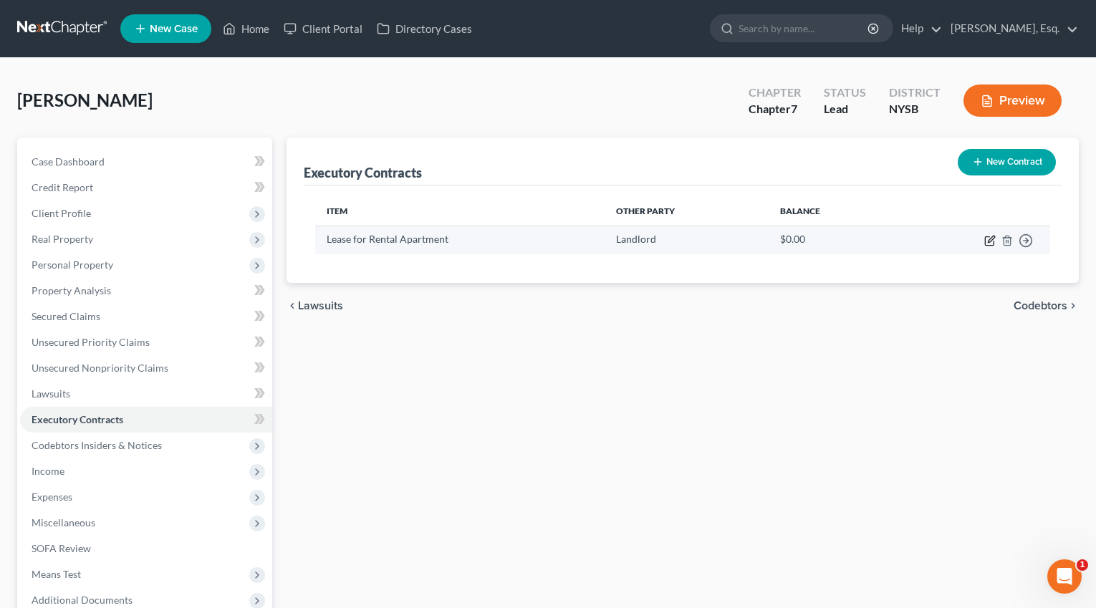
click at [988, 243] on icon "button" at bounding box center [989, 240] width 11 height 11
select select "3"
select select "0"
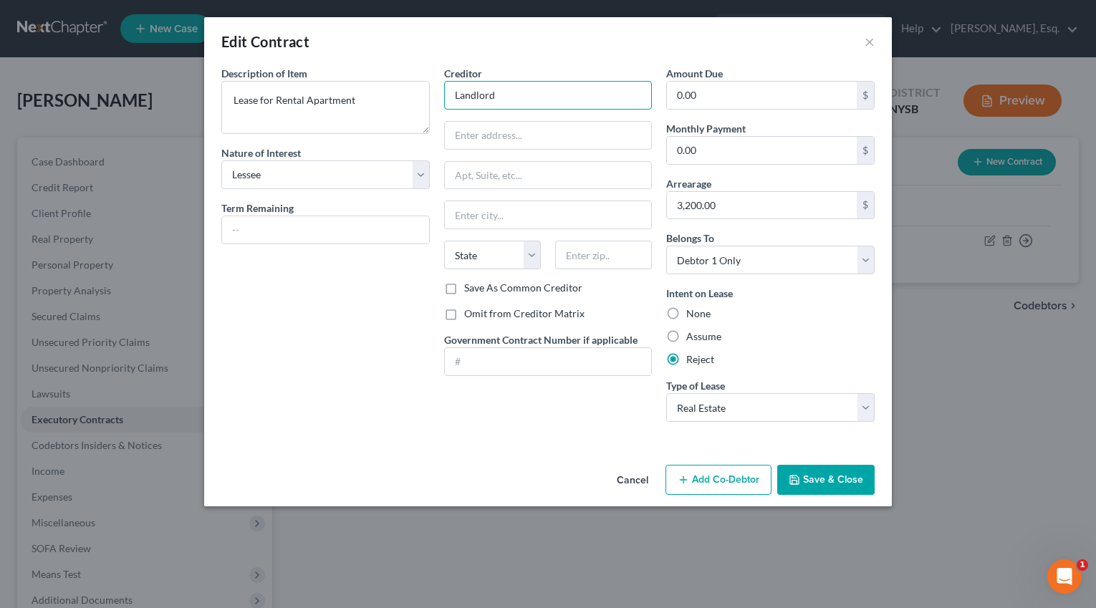
click at [489, 89] on input "Landlord" at bounding box center [548, 95] width 208 height 29
paste input "→ NATASHA THOMSEN"
drag, startPoint x: 465, startPoint y: 98, endPoint x: 443, endPoint y: 98, distance: 21.5
click at [444, 98] on input "→ NATASHA THOMSEN" at bounding box center [548, 95] width 208 height 29
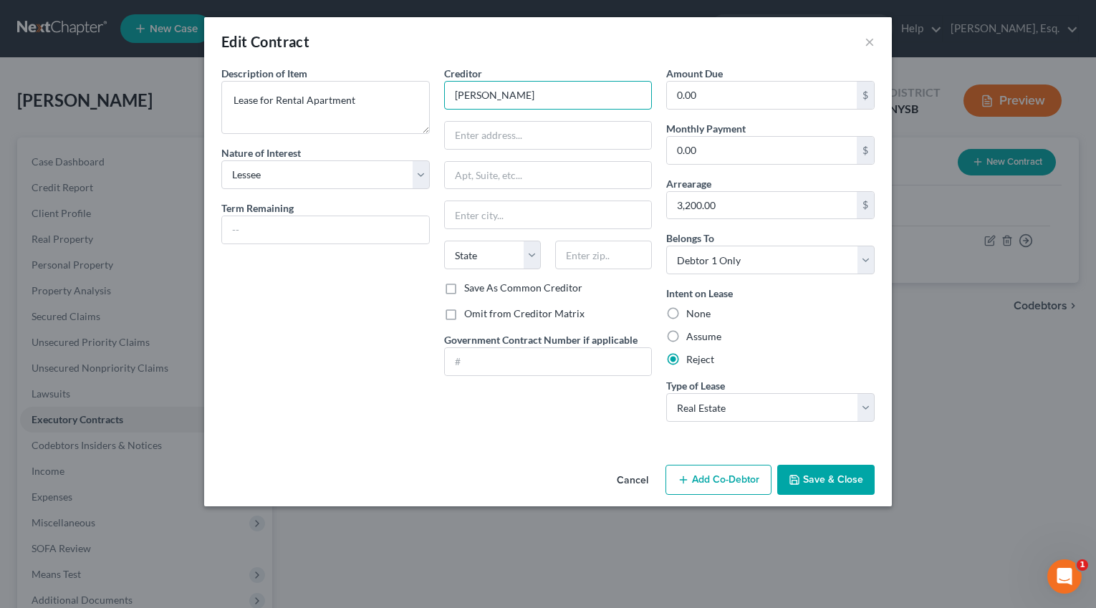
click at [577, 97] on input "NATASHA THOMSEN" at bounding box center [548, 95] width 208 height 29
paste input "Emmanuel Simonnot"
type input "NATASHA THOMSEN & Emmanuel Simonnot"
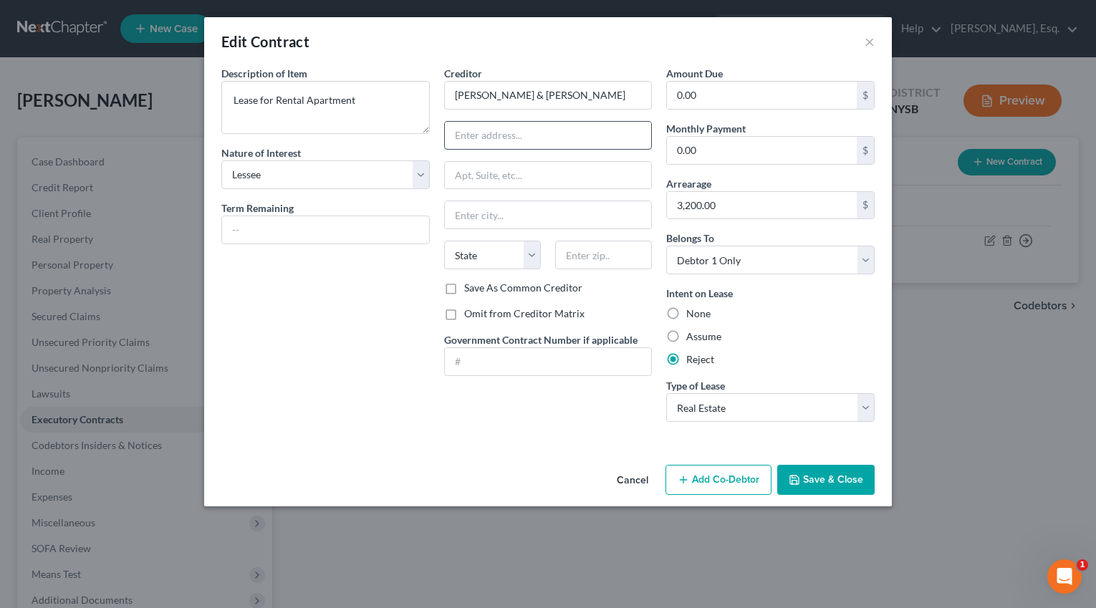
click at [473, 135] on input "text" at bounding box center [548, 135] width 207 height 27
paste input "20 Van Wyck"
type input "20 Van Wyck"
click at [535, 165] on input "text" at bounding box center [548, 175] width 207 height 27
type input "Attn: Bankruptcy Notices"
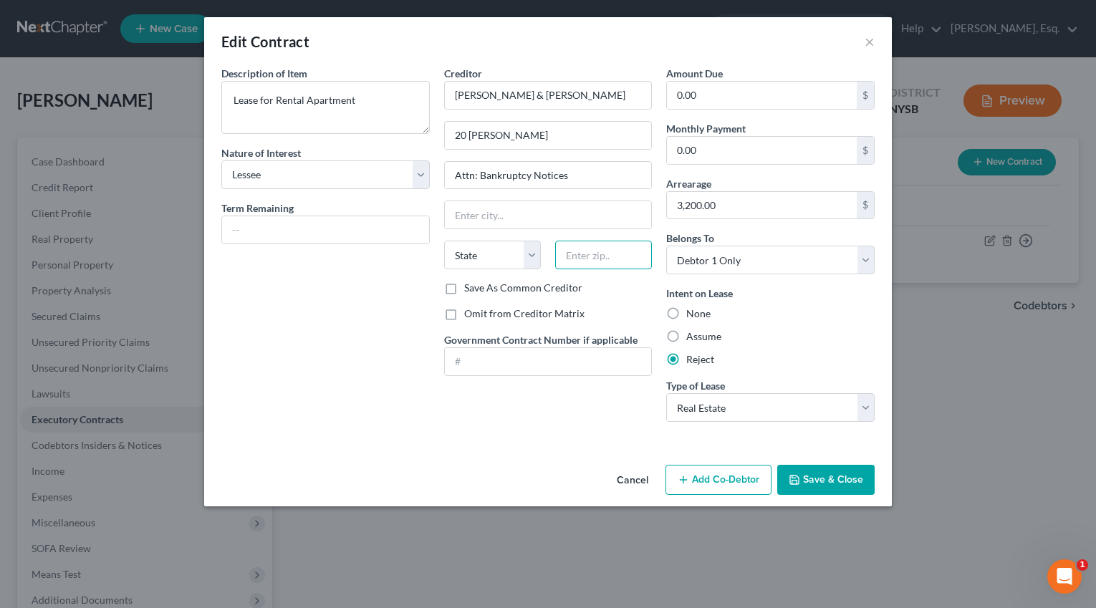
paste input "10520"
type input "10520"
type input "Croton On Hudson"
select select "35"
click at [530, 289] on label "Save As Common Creditor" at bounding box center [523, 288] width 118 height 14
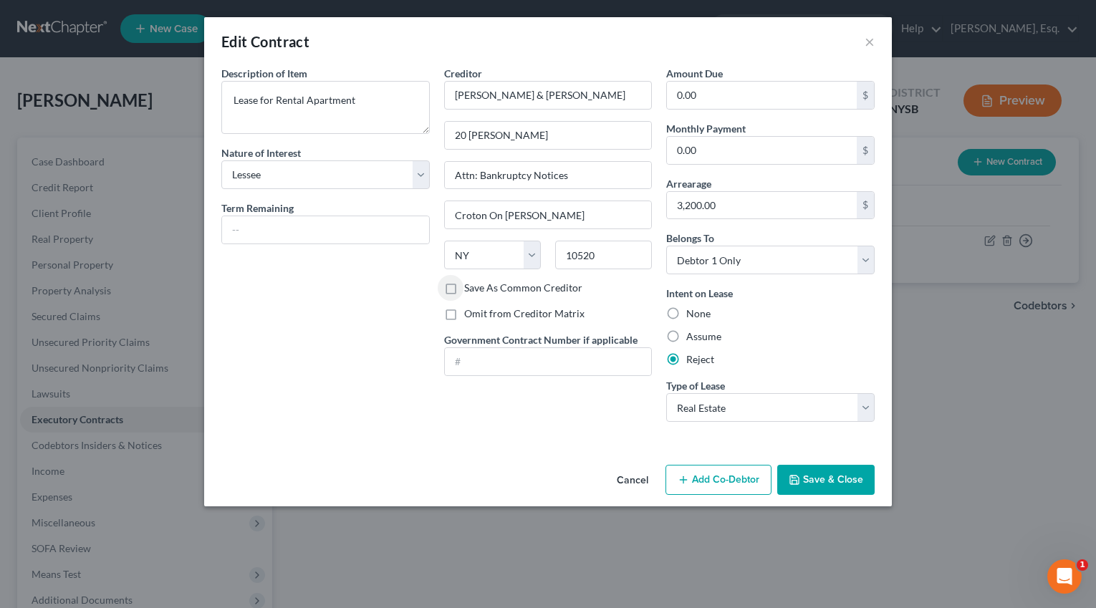
click at [479, 289] on input "Save As Common Creditor" at bounding box center [474, 285] width 9 height 9
checkbox input "true"
click at [709, 148] on input "0.00" at bounding box center [762, 150] width 190 height 27
click at [743, 211] on input "3,200.00" at bounding box center [762, 205] width 190 height 27
drag, startPoint x: 739, startPoint y: 210, endPoint x: 649, endPoint y: 209, distance: 90.3
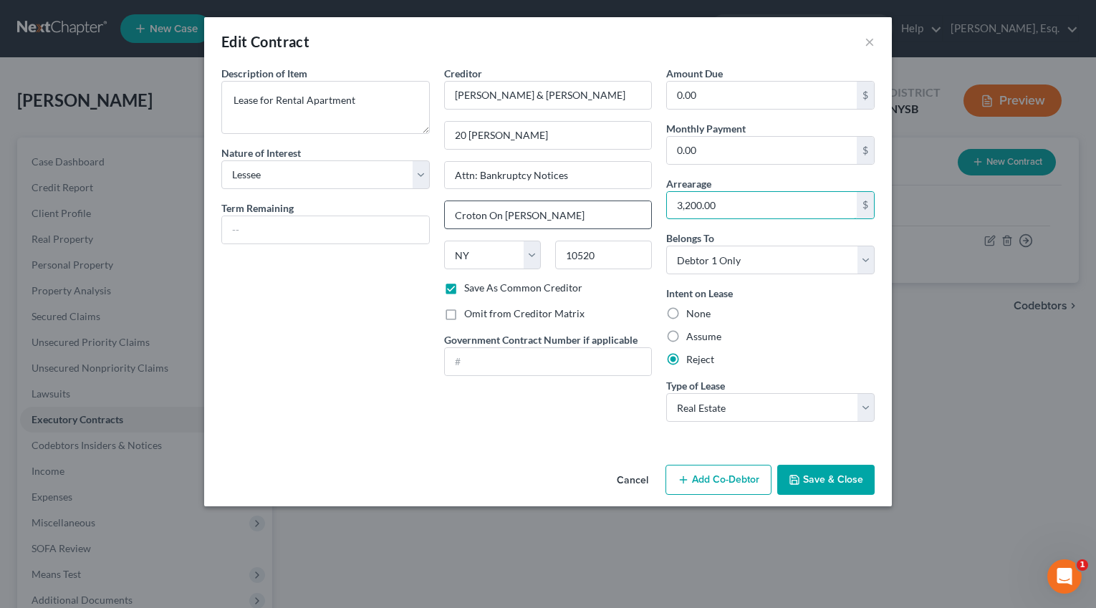
click at [649, 209] on div "Description of non-residential real property * Description of Item * Lease for …" at bounding box center [548, 249] width 668 height 367
paste input "1052"
click at [761, 194] on input "105,203,850" at bounding box center [762, 205] width 190 height 27
type input "3,850"
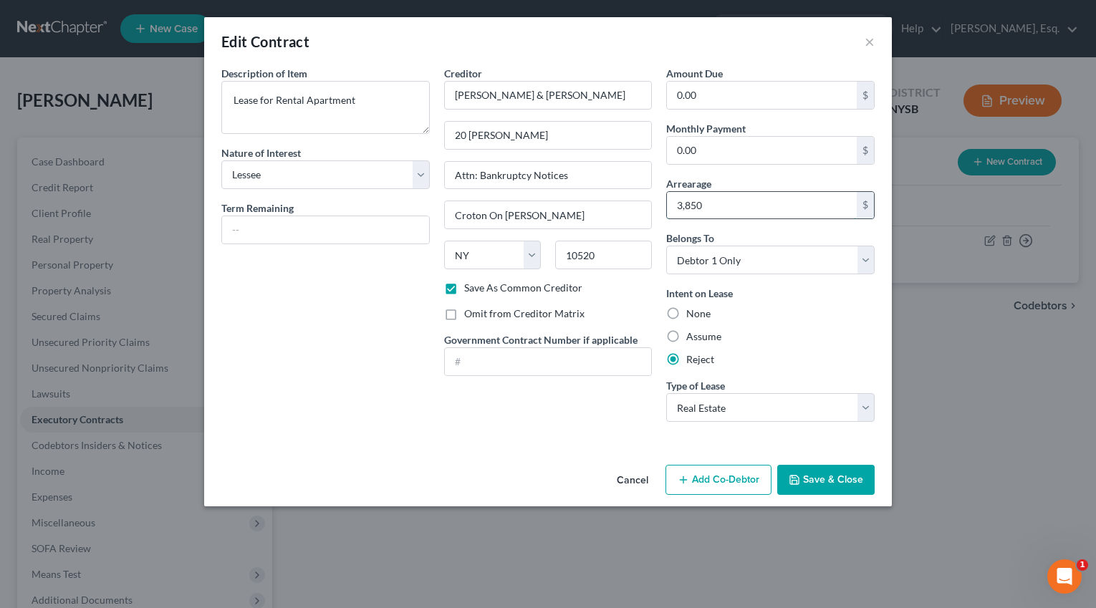
drag, startPoint x: 736, startPoint y: 204, endPoint x: 713, endPoint y: 207, distance: 23.1
click at [713, 207] on input "3,850" at bounding box center [762, 205] width 190 height 27
click at [700, 154] on input "0.00" at bounding box center [762, 150] width 190 height 27
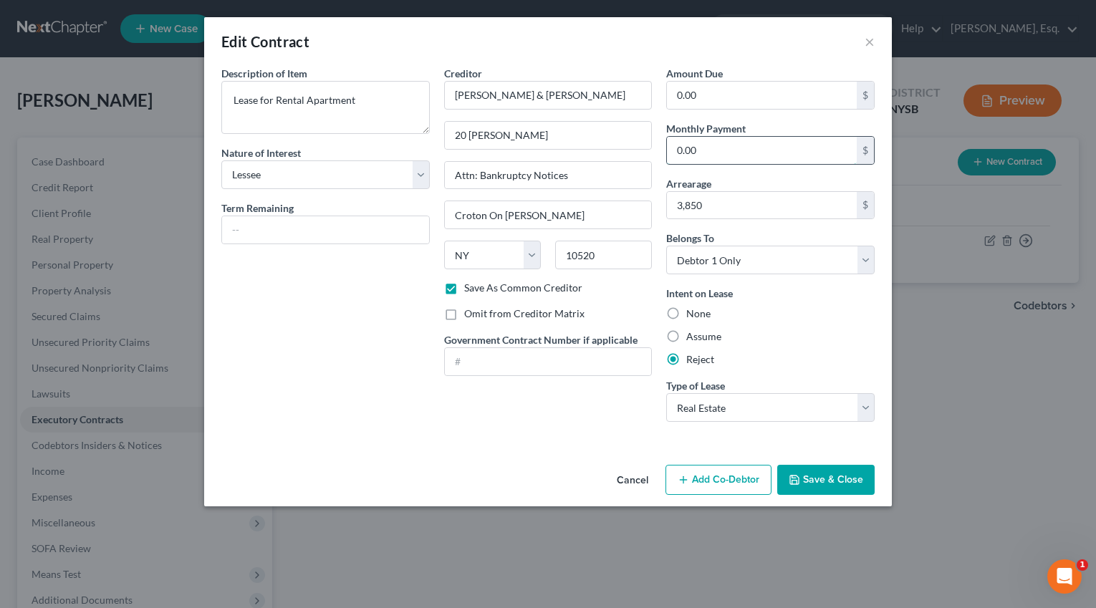
click at [700, 154] on input "0.00" at bounding box center [762, 150] width 190 height 27
paste input "3,85"
type input "3,850"
click at [691, 100] on input "0.00" at bounding box center [762, 95] width 190 height 27
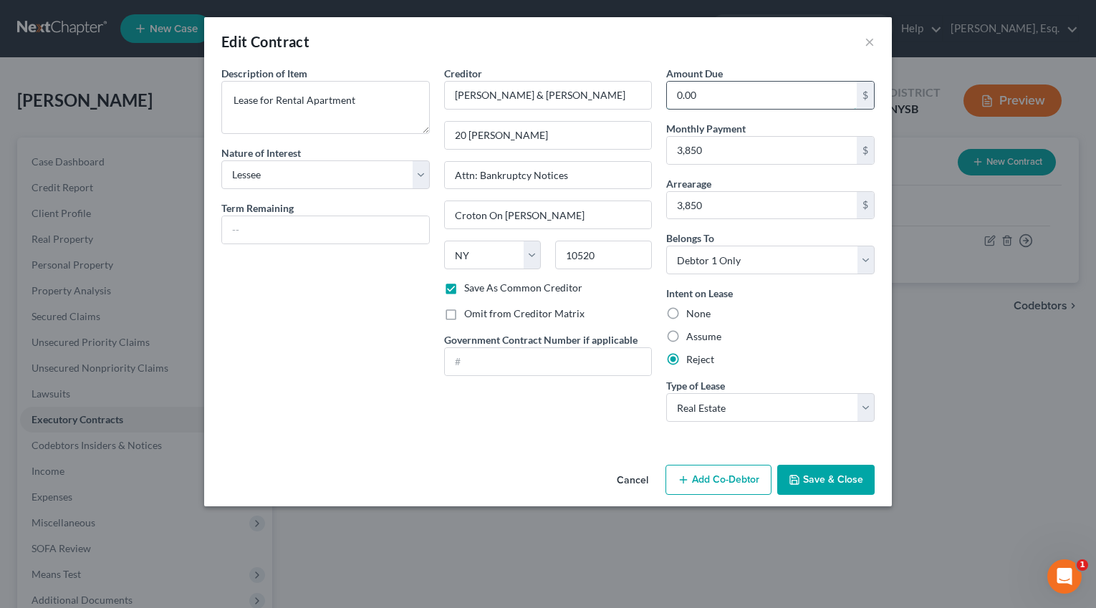
click at [720, 100] on input "0.00" at bounding box center [762, 95] width 190 height 27
drag, startPoint x: 723, startPoint y: 95, endPoint x: 653, endPoint y: 96, distance: 70.2
click at [653, 96] on div "Description of non-residential real property * Description of Item * Lease for …" at bounding box center [548, 249] width 668 height 367
paste input "3,85"
type input "3,850"
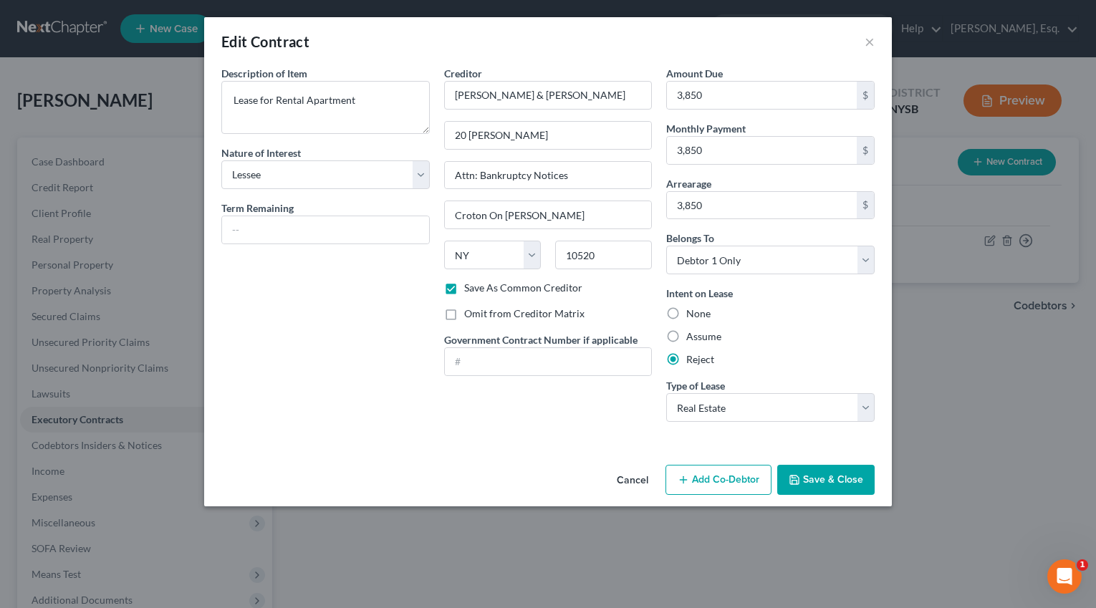
click at [819, 478] on button "Save & Close" at bounding box center [825, 480] width 97 height 30
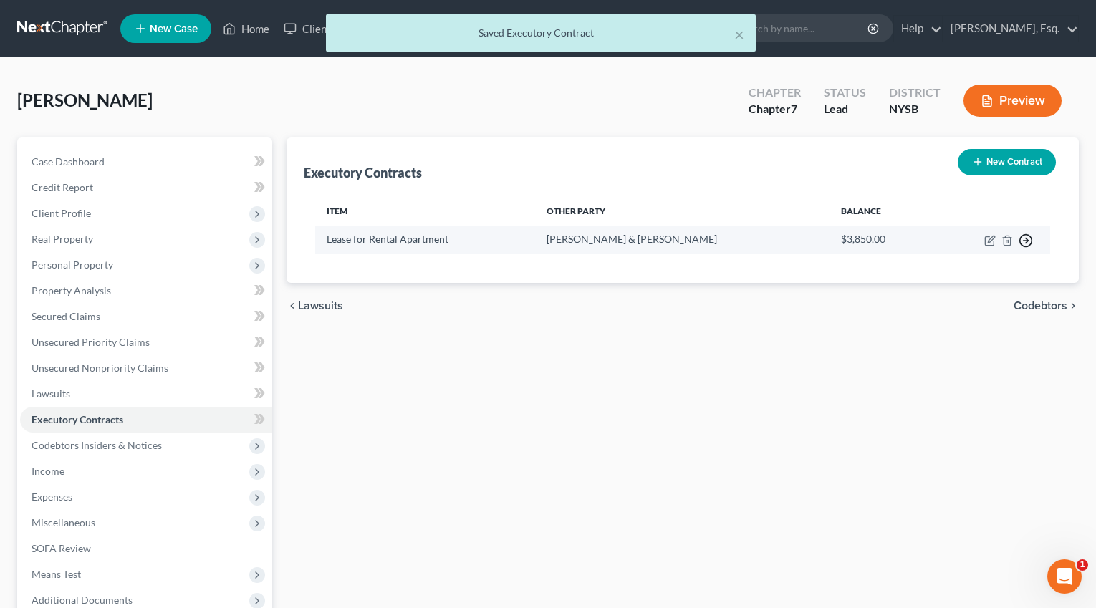
click at [1030, 242] on icon "button" at bounding box center [1026, 241] width 14 height 14
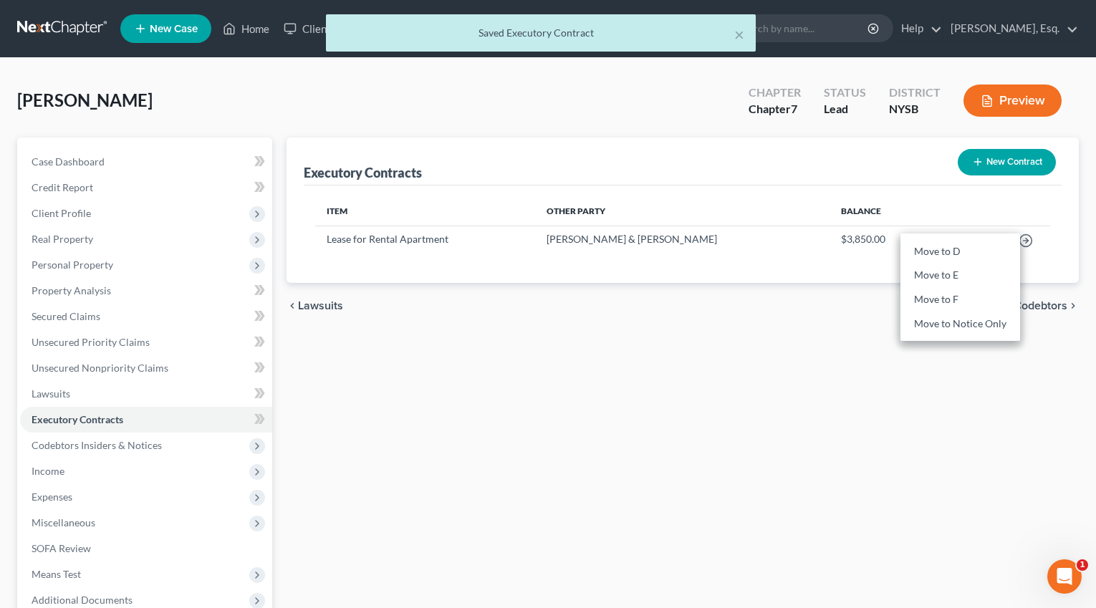
click at [745, 398] on div "Executory Contracts New Contract Item Other Party Balance Lease for Rental Apar…" at bounding box center [682, 422] width 807 height 569
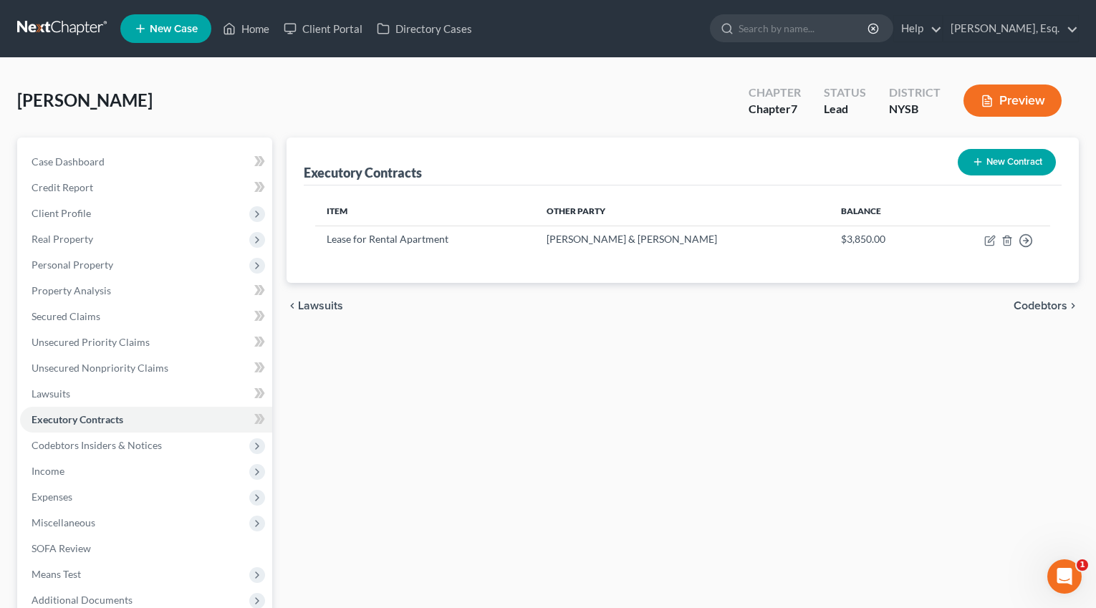
click at [430, 479] on div "Executory Contracts New Contract Item Other Party Balance Lease for Rental Apar…" at bounding box center [682, 422] width 807 height 569
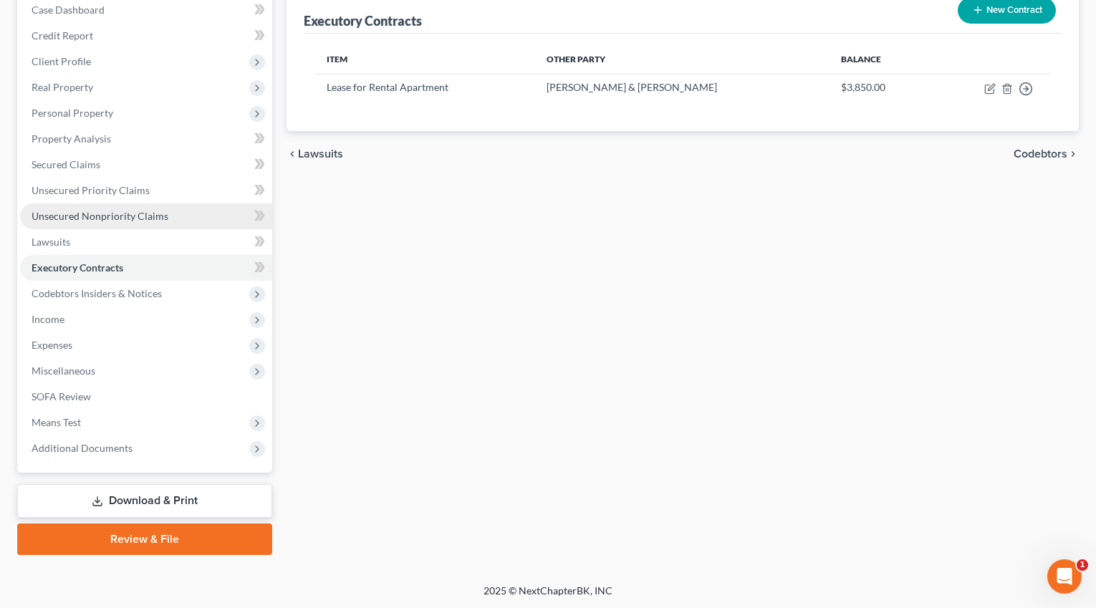
click at [120, 218] on span "Unsecured Nonpriority Claims" at bounding box center [100, 216] width 137 height 12
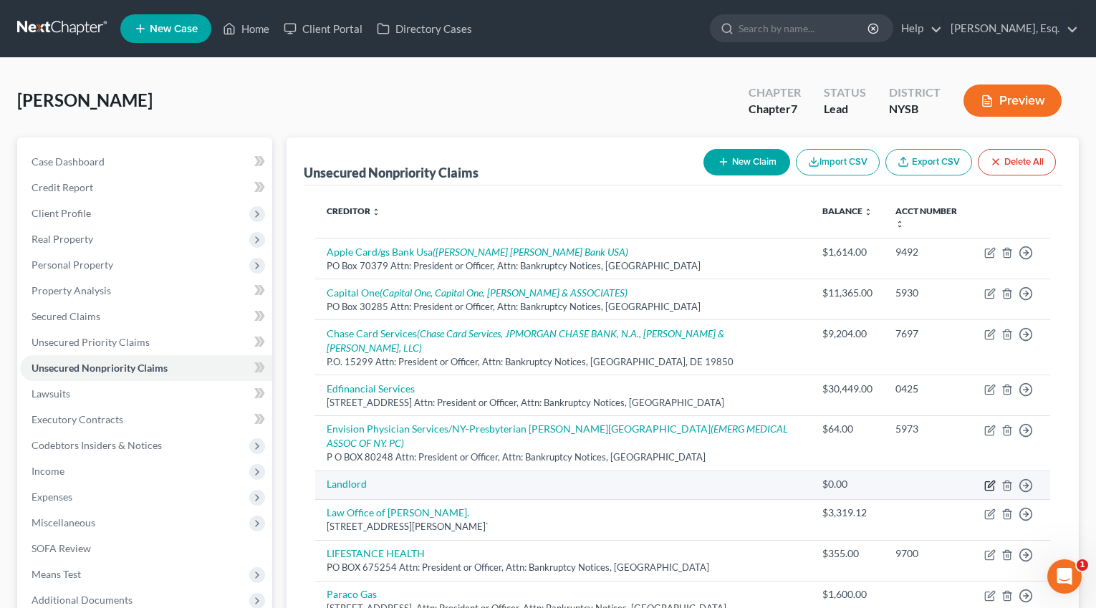
click at [986, 480] on icon "button" at bounding box center [989, 485] width 11 height 11
select select "0"
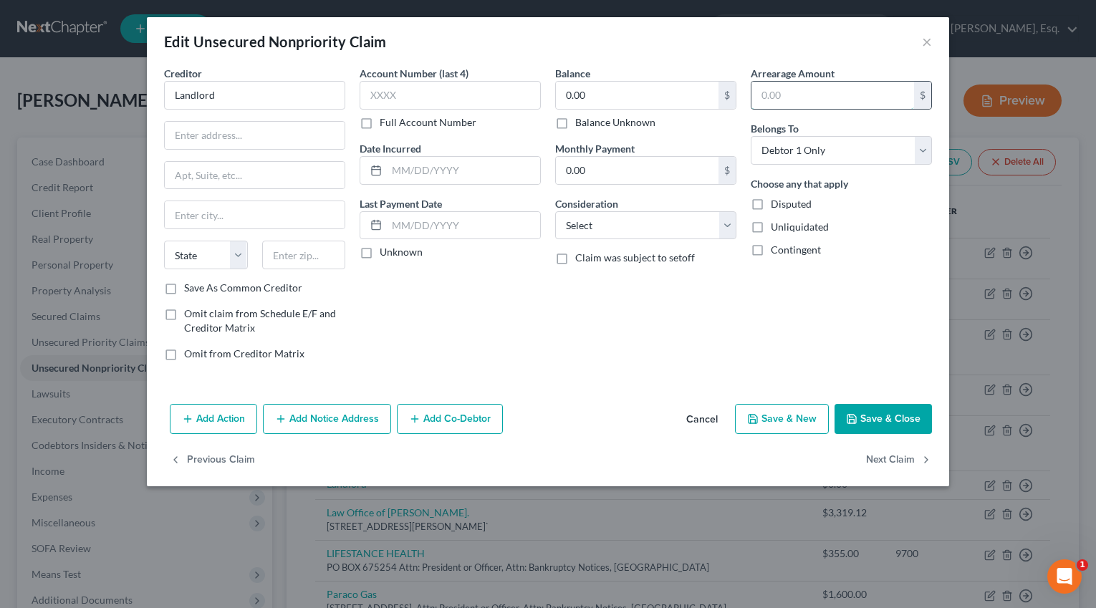
click at [800, 94] on input "text" at bounding box center [832, 95] width 163 height 27
paste input "3,850"
type input "3,850"
click at [208, 84] on input "Landlord" at bounding box center [254, 95] width 181 height 29
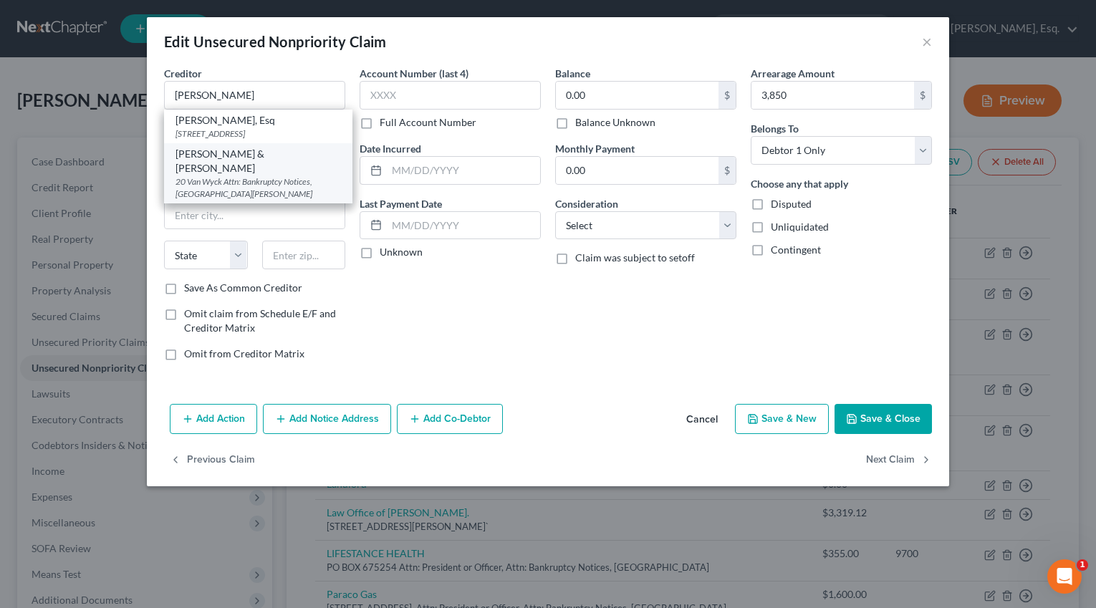
click at [237, 197] on div "20 Van Wyck Attn: Bankruptcy Notices, Croton On Hudson, NY 10520" at bounding box center [257, 187] width 165 height 24
type input "NATASHA THOMSEN & Emmanuel Simonnot"
type input "20 Van Wyck"
type input "Attn: Bankruptcy Notices"
type input "Croton On Hudson"
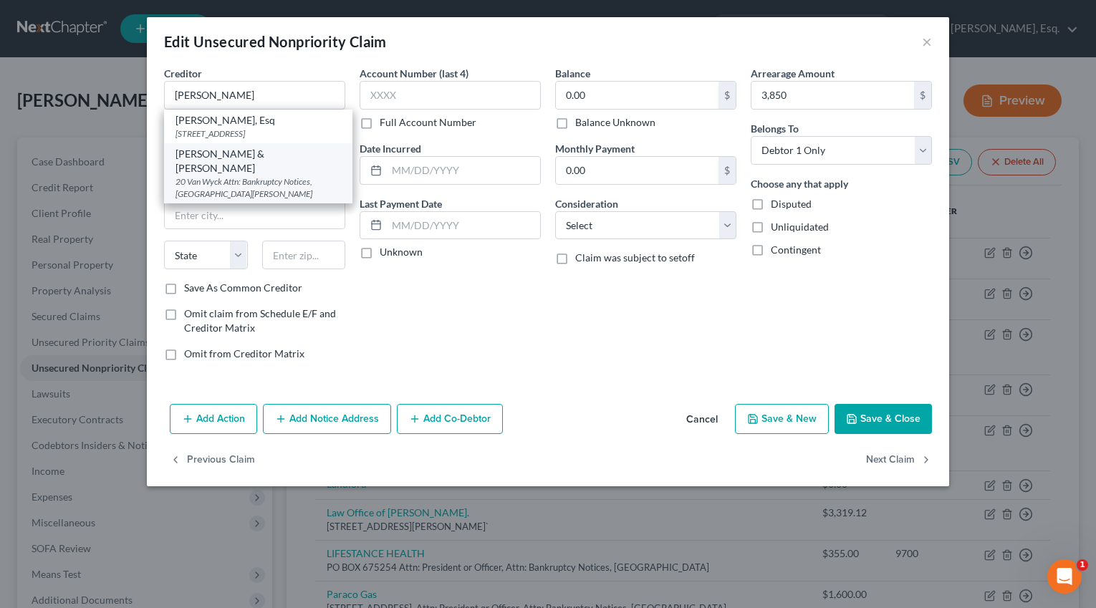
select select "35"
type input "10520"
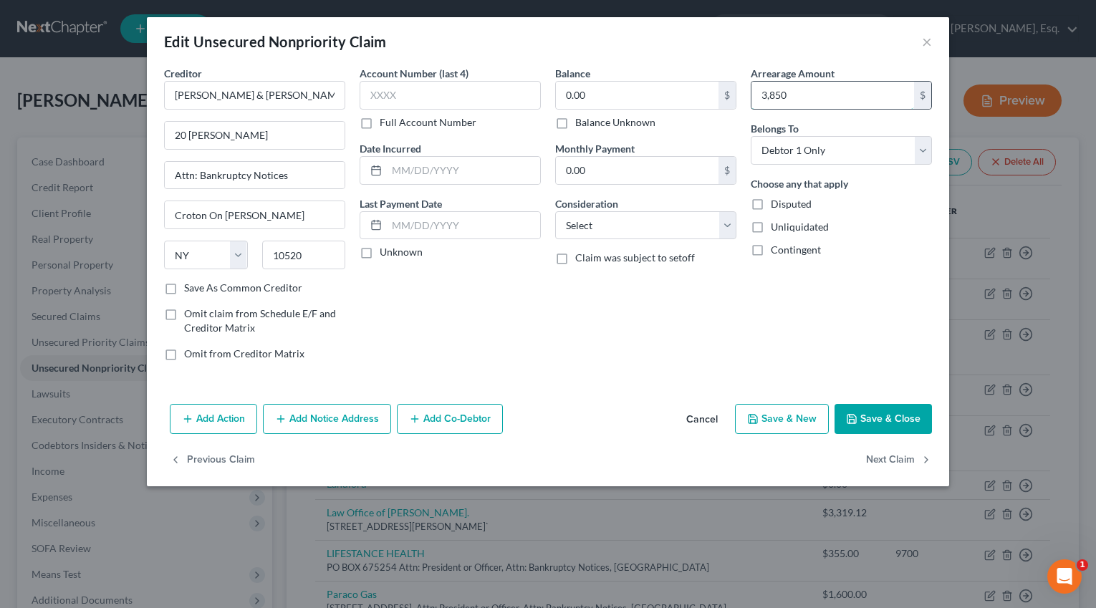
click at [785, 90] on input "3,850" at bounding box center [832, 95] width 163 height 27
click at [687, 96] on input "0.00" at bounding box center [637, 95] width 163 height 27
paste input "3,85"
type input "3,850"
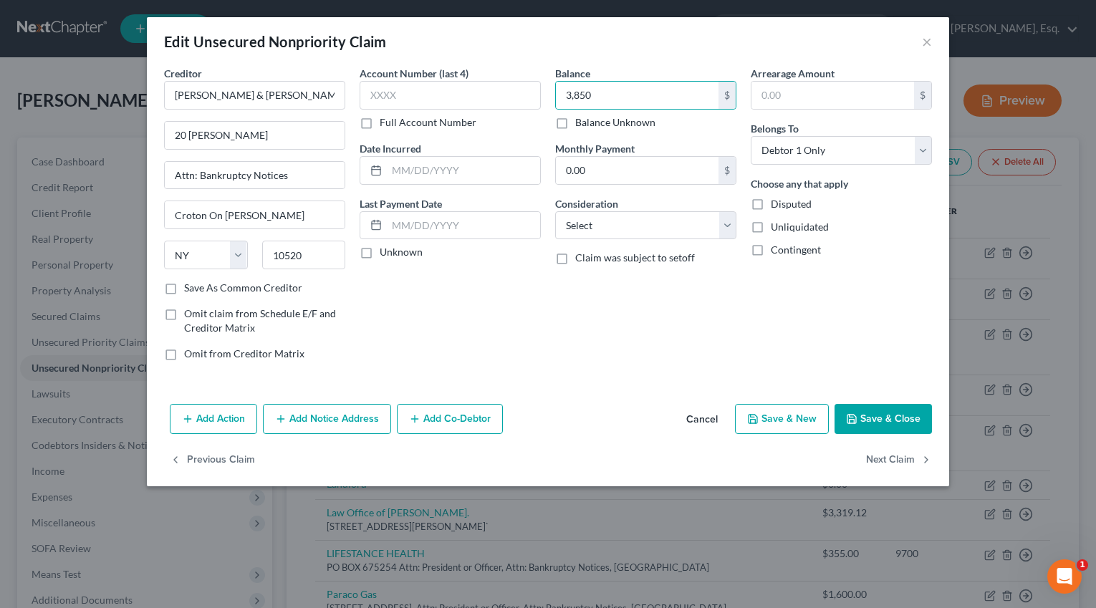
click at [771, 202] on label "Disputed" at bounding box center [791, 204] width 41 height 14
click at [776, 202] on input "Disputed" at bounding box center [780, 201] width 9 height 9
checkbox input "true"
click at [885, 421] on button "Save & Close" at bounding box center [882, 419] width 97 height 30
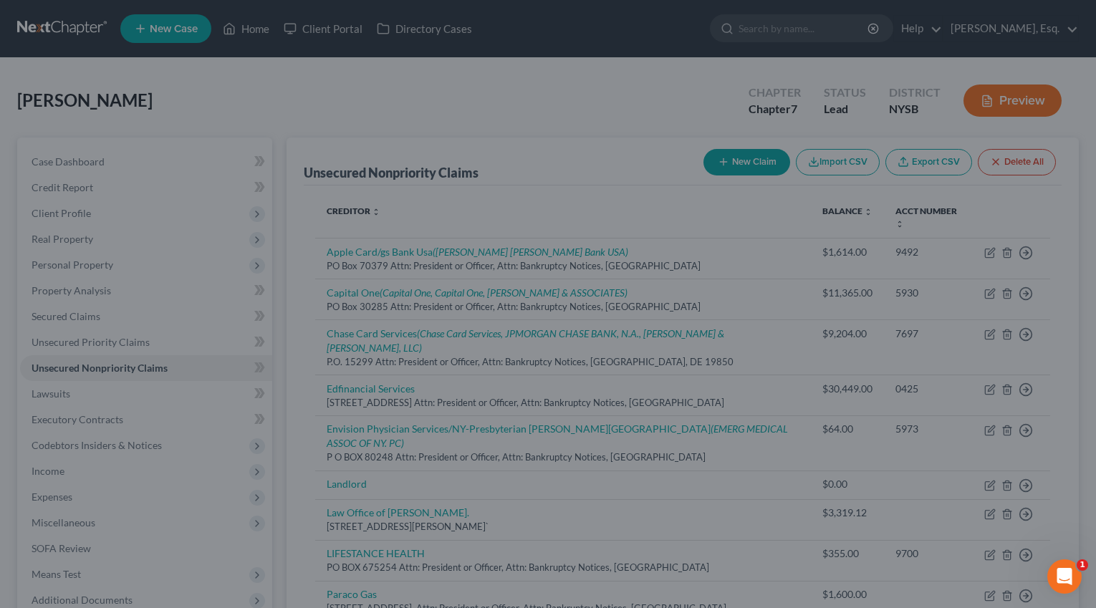
type input "3,850.00"
type input "0"
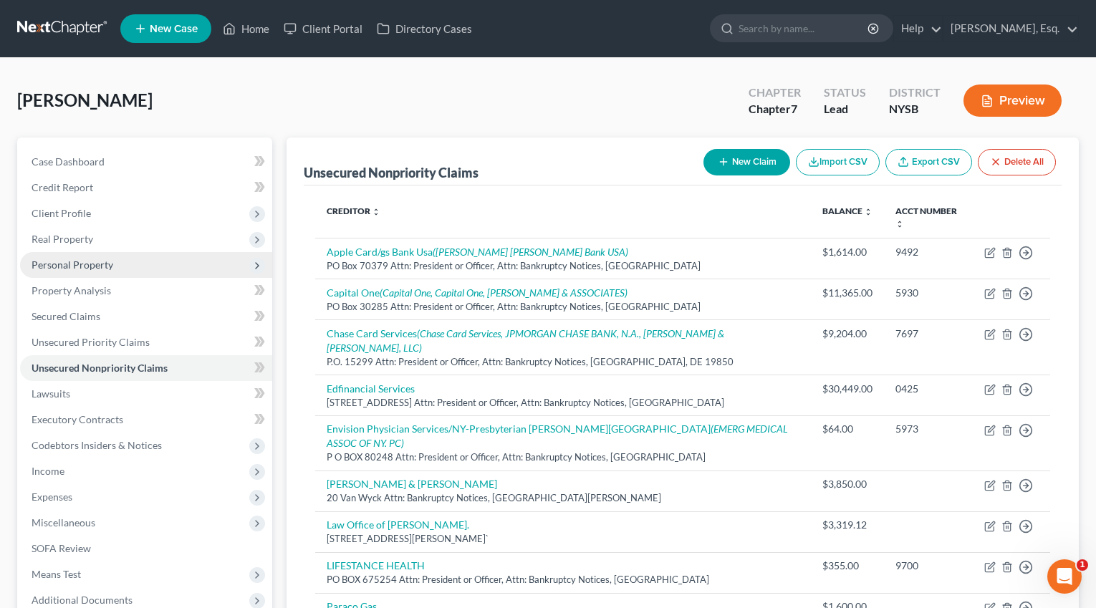
click at [125, 261] on span "Personal Property" at bounding box center [146, 265] width 252 height 26
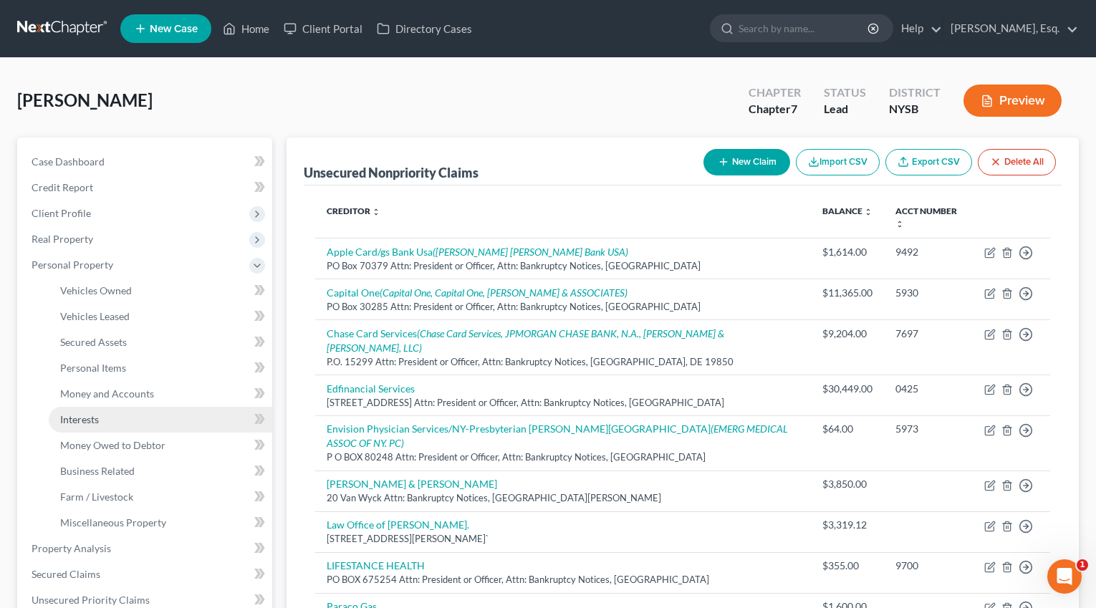
click at [111, 424] on link "Interests" at bounding box center [160, 420] width 223 height 26
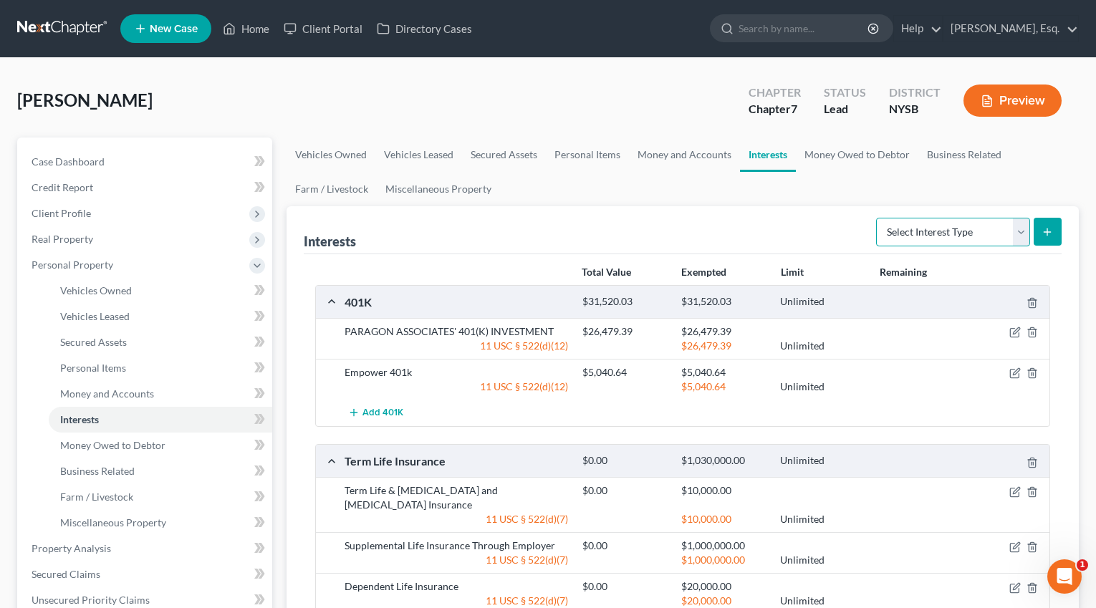
click at [978, 229] on select "Select Interest Type 401K Annuity Bond Education IRA Government Bond Government…" at bounding box center [953, 232] width 154 height 29
click at [656, 153] on link "Money and Accounts" at bounding box center [684, 155] width 111 height 34
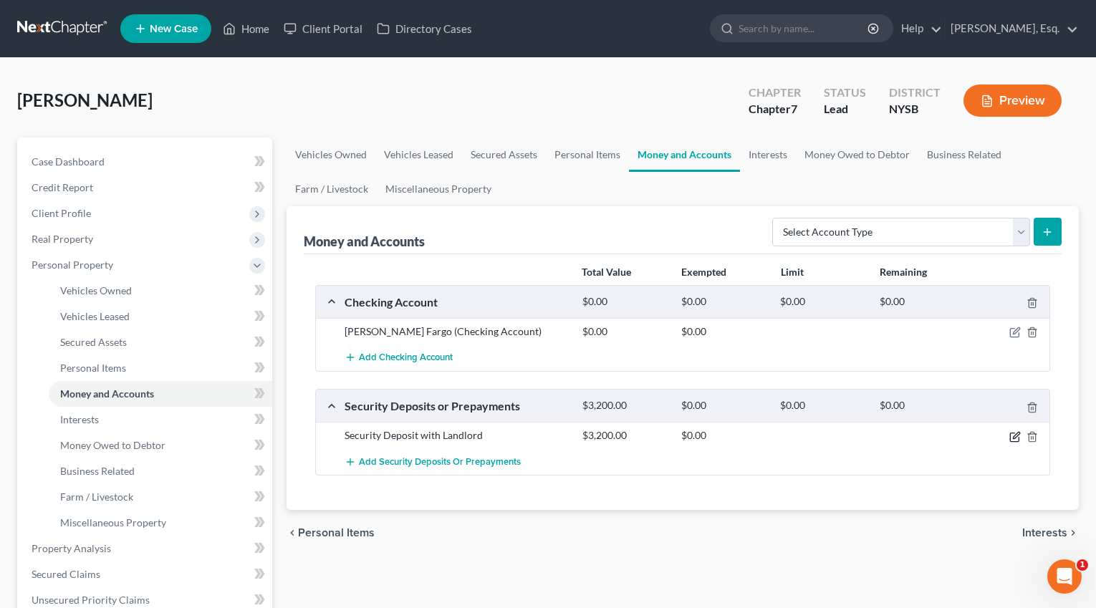
click at [1014, 441] on icon "button" at bounding box center [1014, 437] width 9 height 9
select select "3"
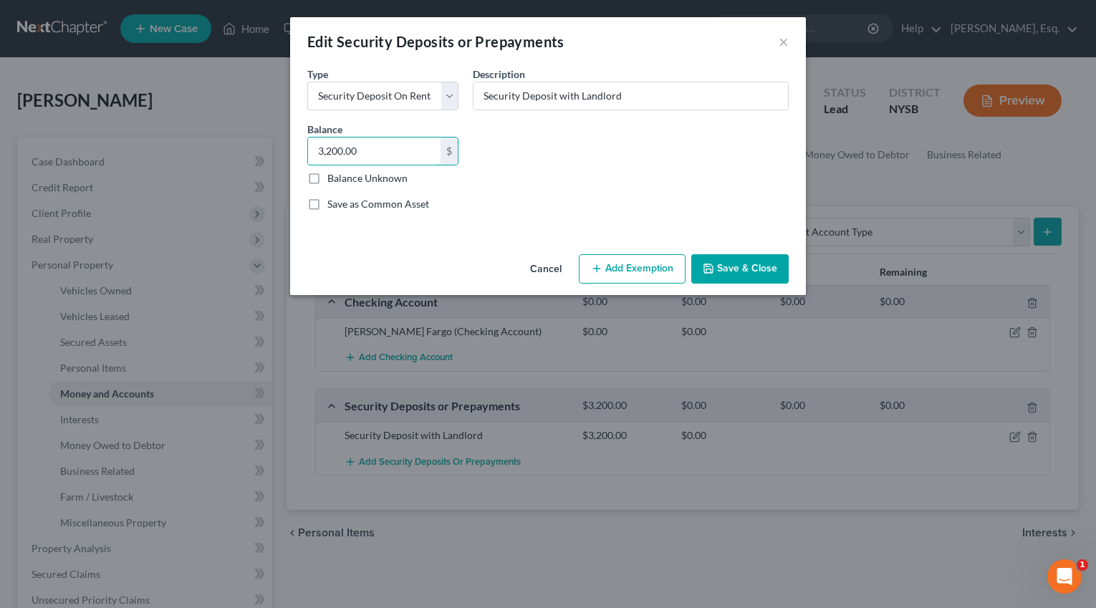
drag, startPoint x: 417, startPoint y: 157, endPoint x: 284, endPoint y: 150, distance: 132.7
click at [284, 150] on div "Edit Security Deposits or Prepayments × An exemption set must first be selected…" at bounding box center [548, 304] width 1096 height 608
paste input "85"
type input "3,850"
click at [738, 274] on button "Save & Close" at bounding box center [739, 269] width 97 height 30
